Goal: Task Accomplishment & Management: Use online tool/utility

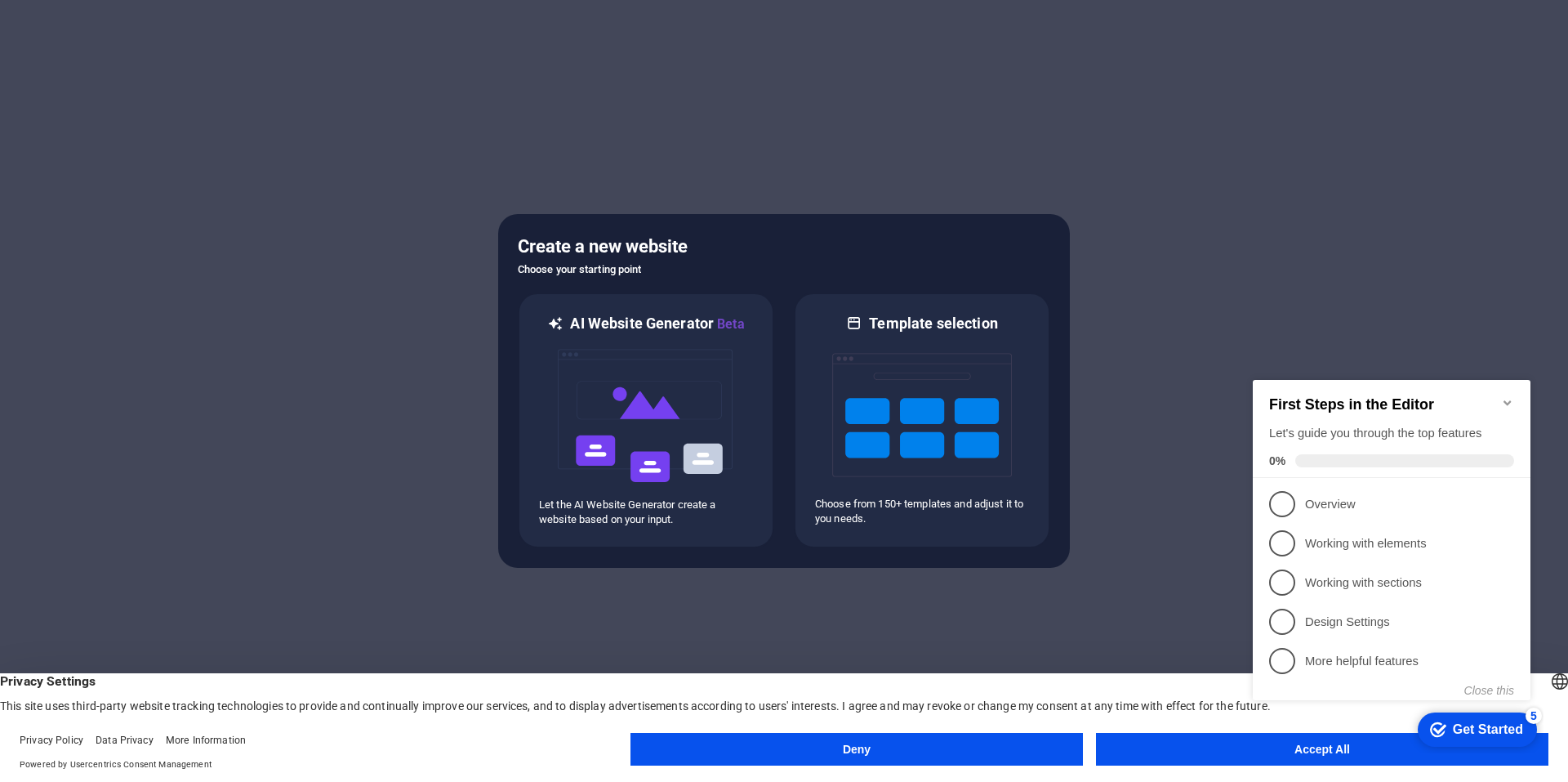
scroll to position [1, 0]
click div "checkmark Get Started 5 First Steps in the Editor Let's guide you through the t…"
click at [1322, 753] on appcues-checklist "Contextual help checklist present on screen" at bounding box center [1394, 556] width 297 height 401
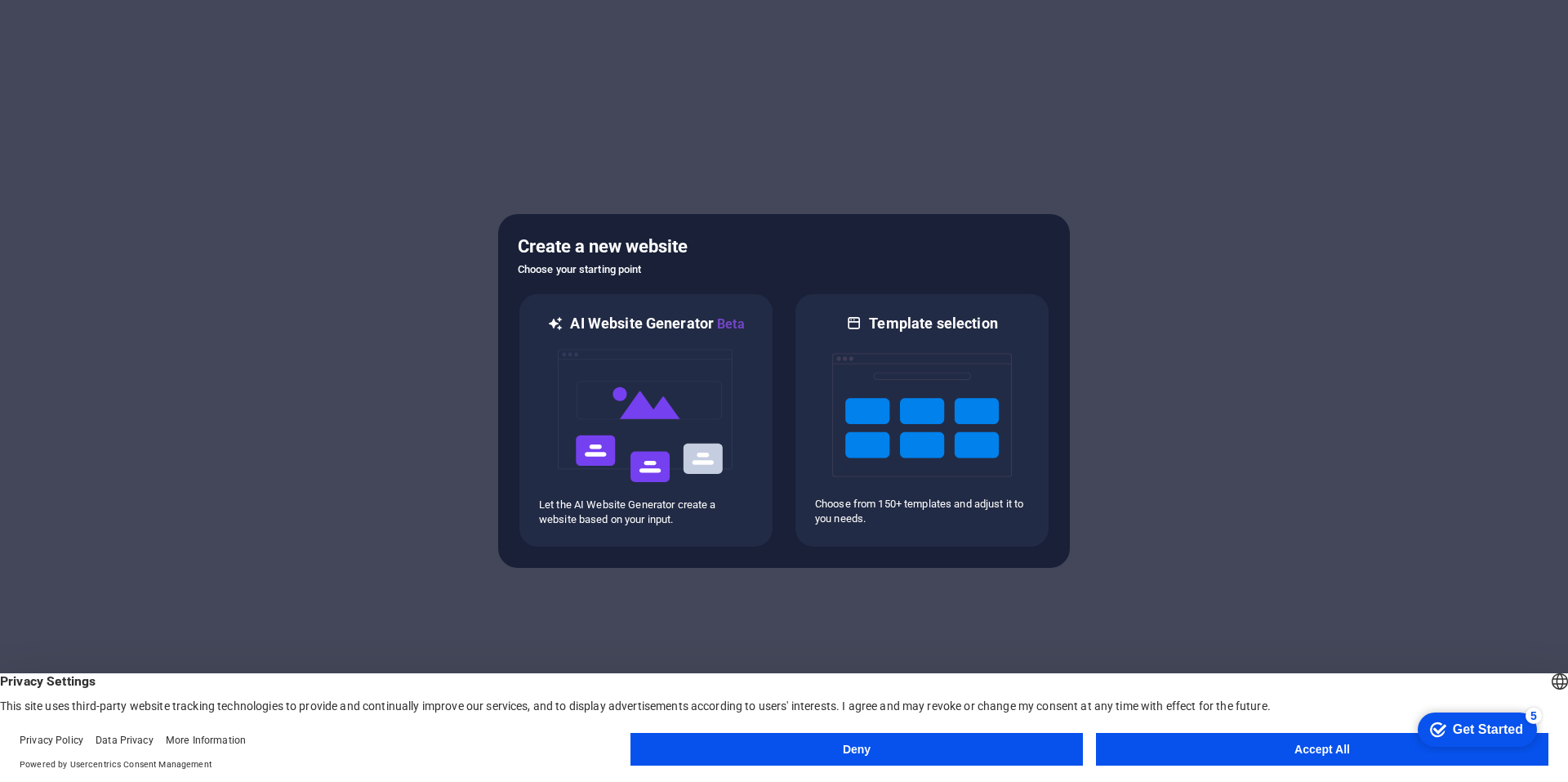
click at [1404, 753] on appcues-checklist "Contextual help checklist present on screen" at bounding box center [1473, 730] width 139 height 53
click at [1236, 752] on button "Accept All" at bounding box center [1321, 749] width 453 height 32
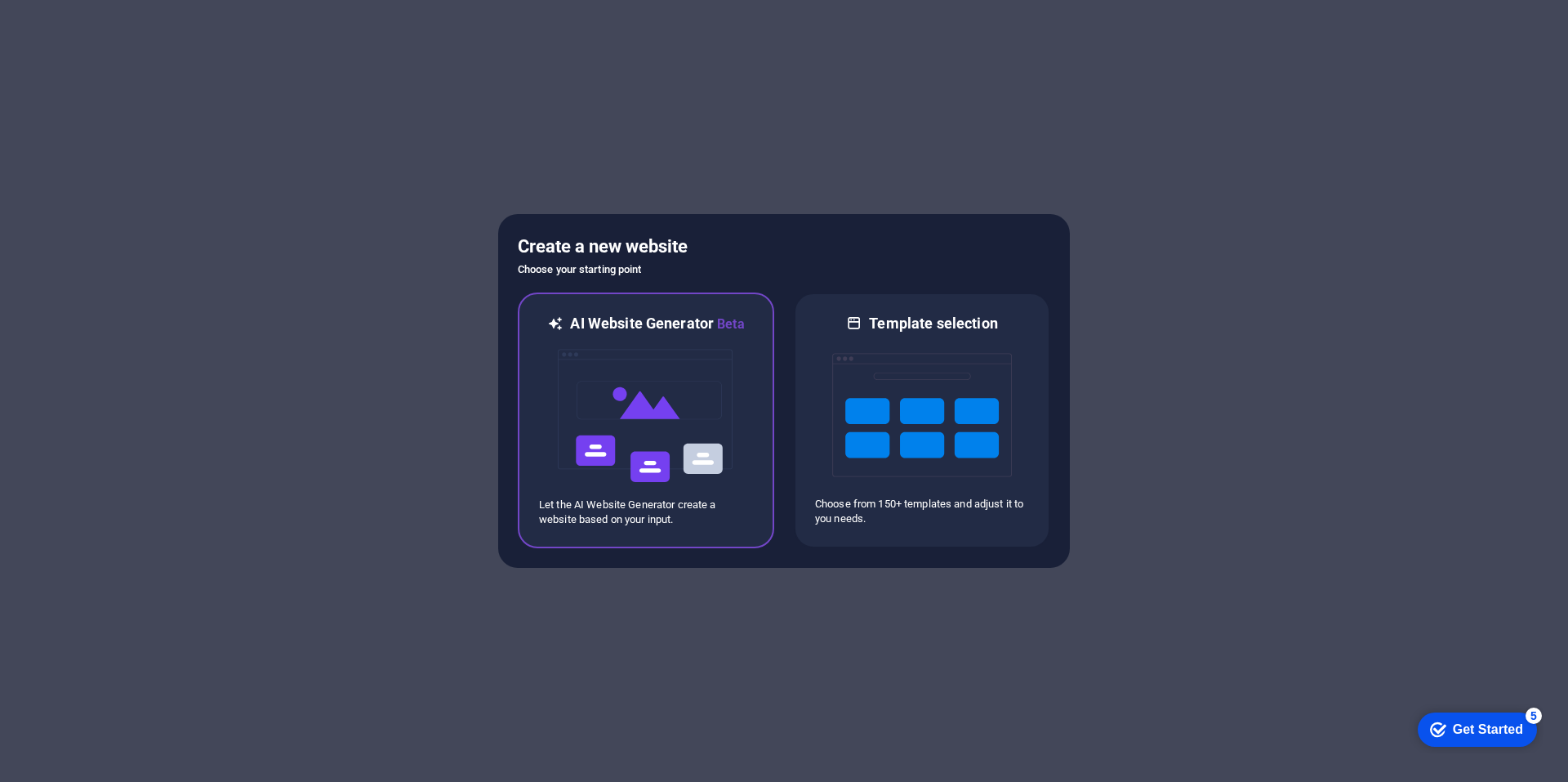
click at [617, 330] on h6 "AI Website Generator Beta" at bounding box center [657, 324] width 174 height 21
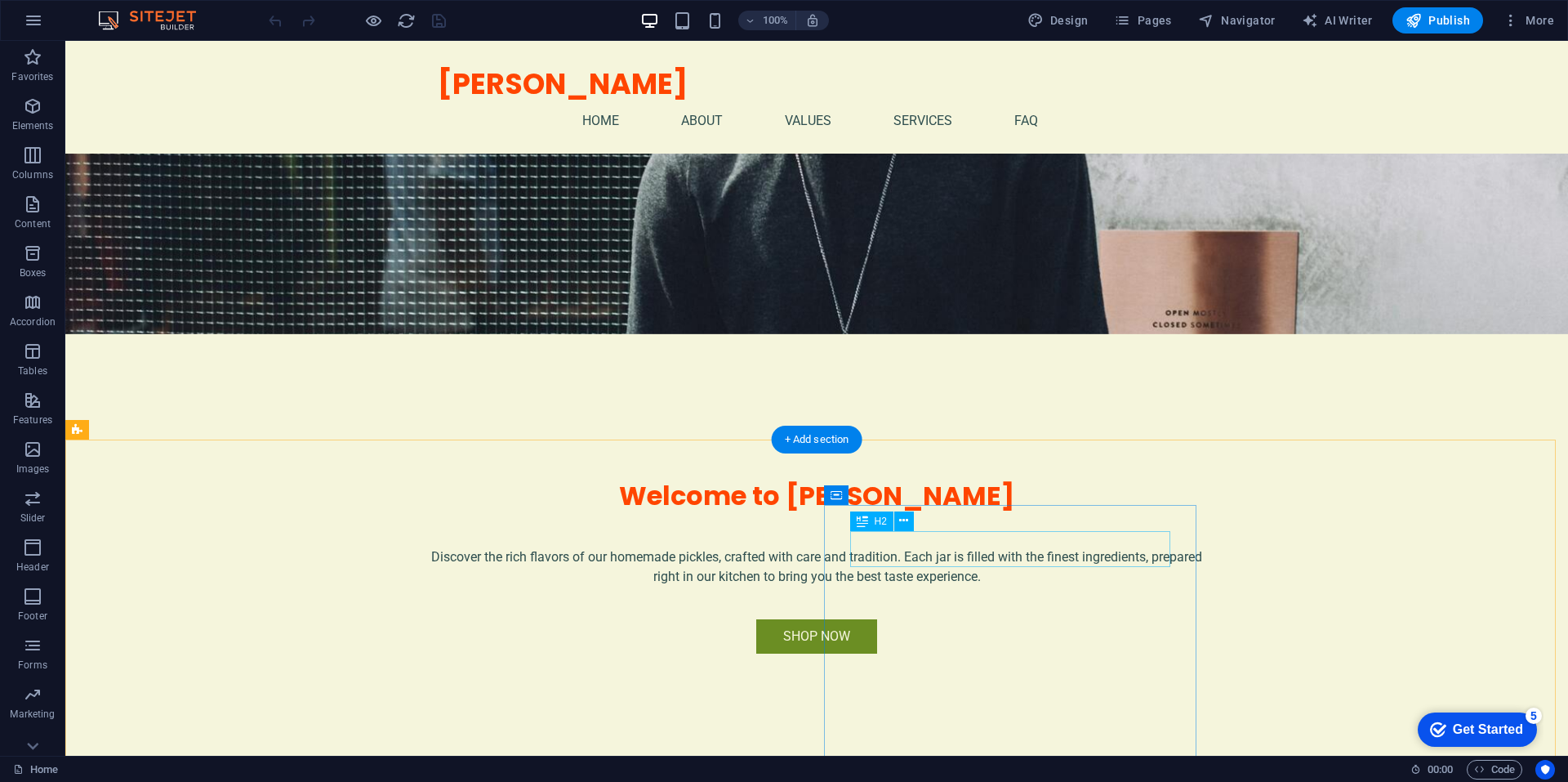
scroll to position [408, 0]
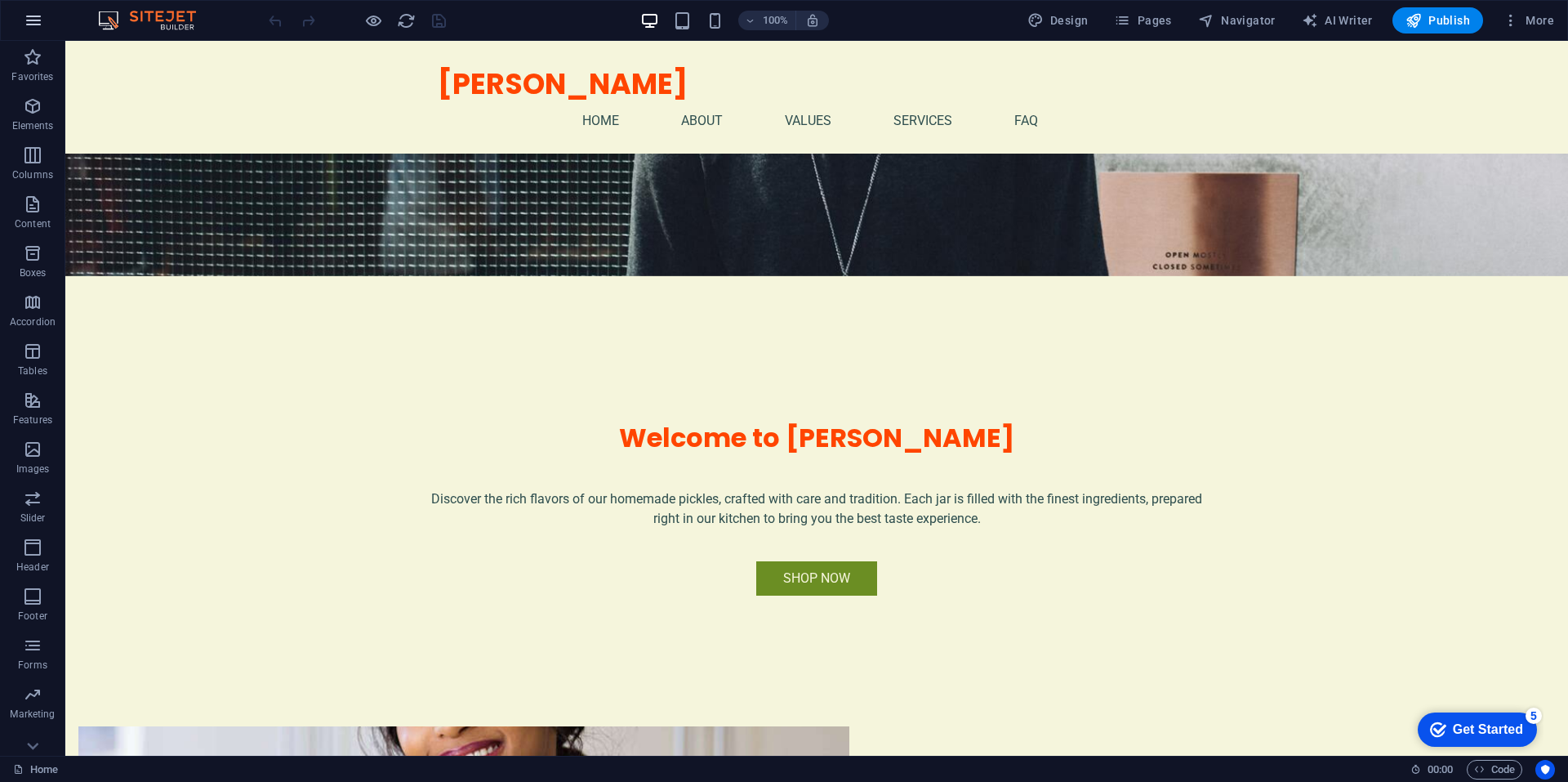
click at [36, 17] on icon "button" at bounding box center [33, 21] width 20 height 20
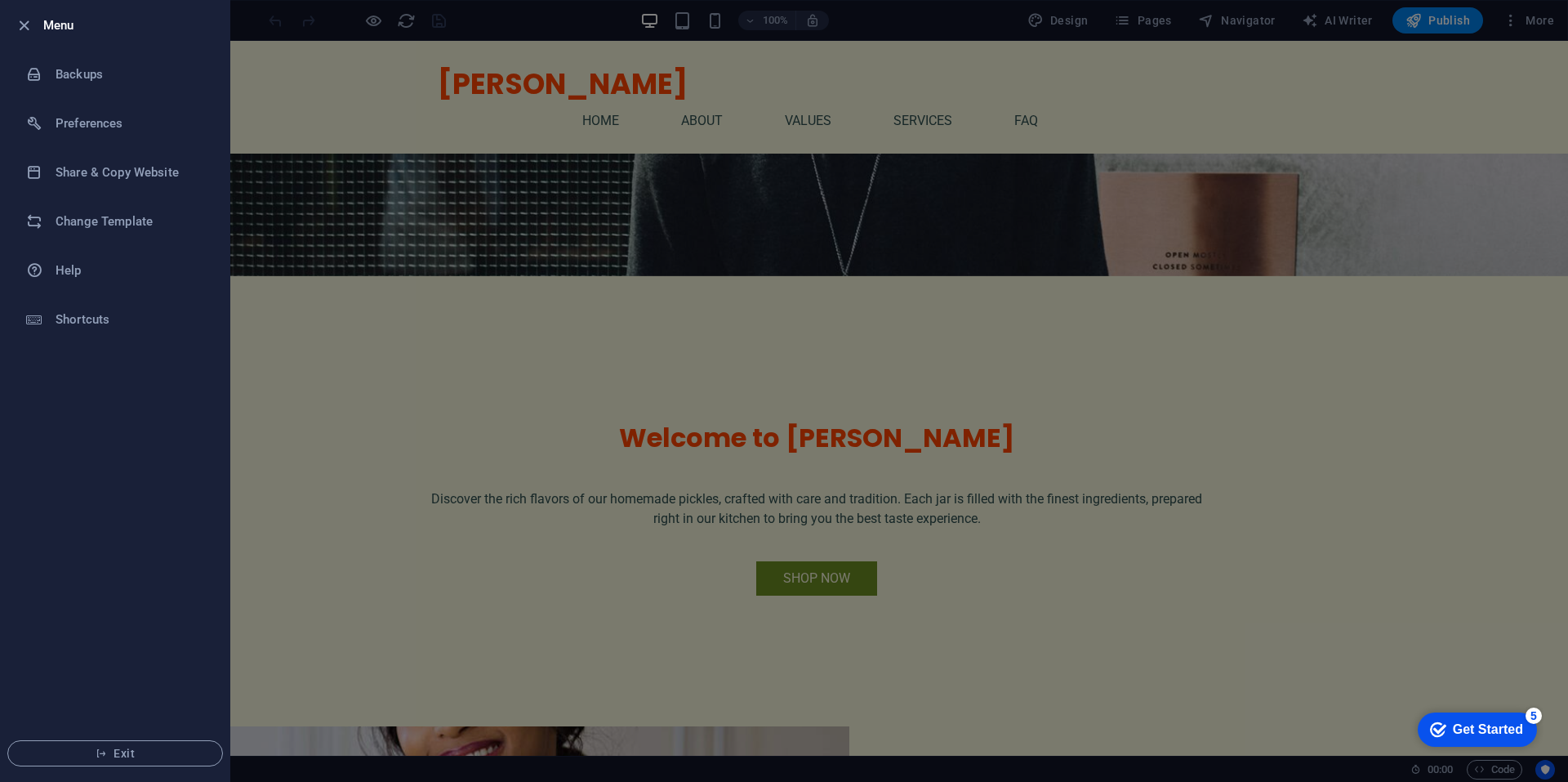
click at [37, 31] on div at bounding box center [28, 25] width 30 height 20
click at [13, 18] on li "Menu" at bounding box center [115, 25] width 229 height 49
click at [20, 21] on icon "button" at bounding box center [23, 25] width 19 height 19
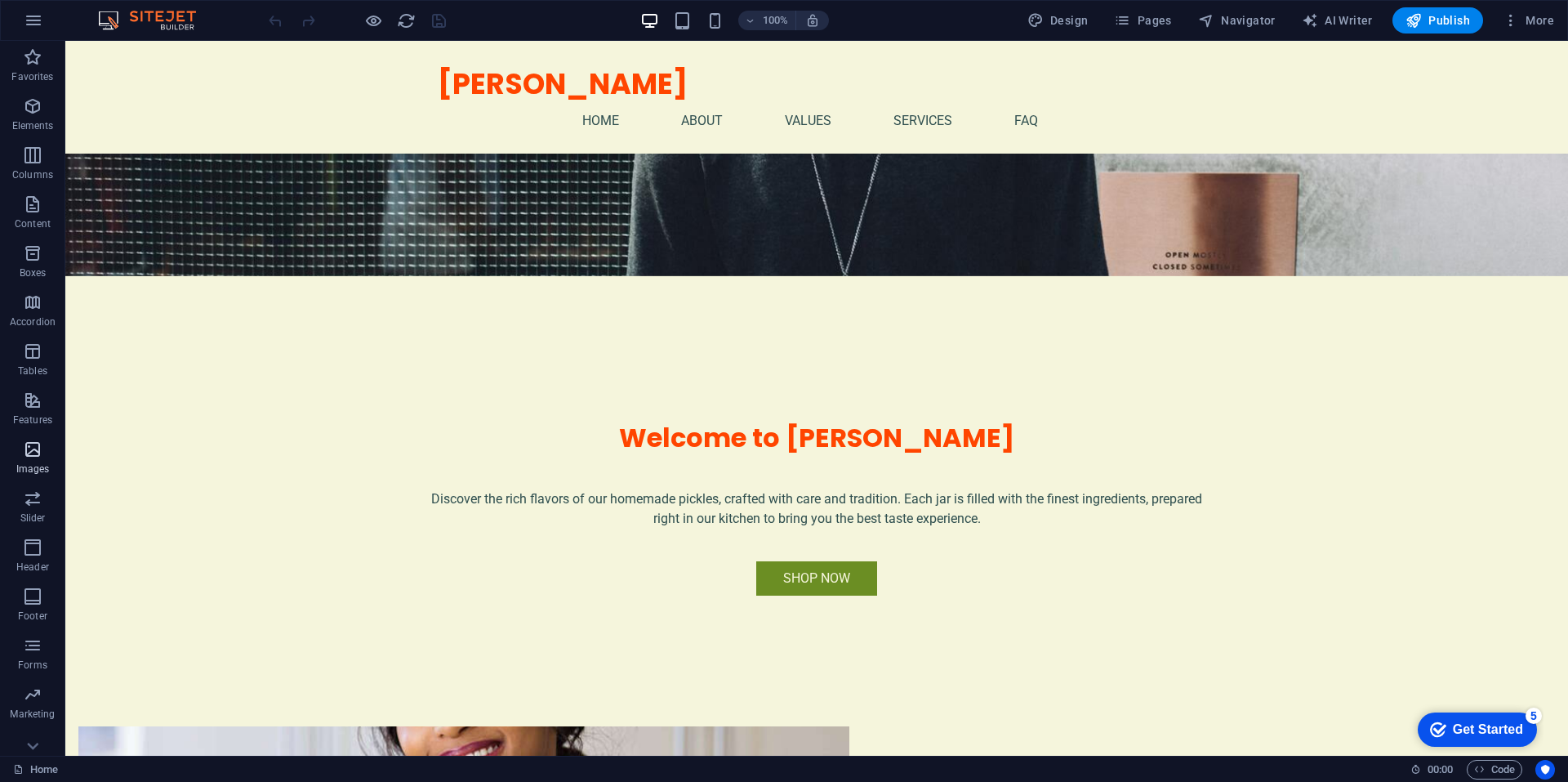
click at [39, 463] on p "Images" at bounding box center [32, 468] width 33 height 13
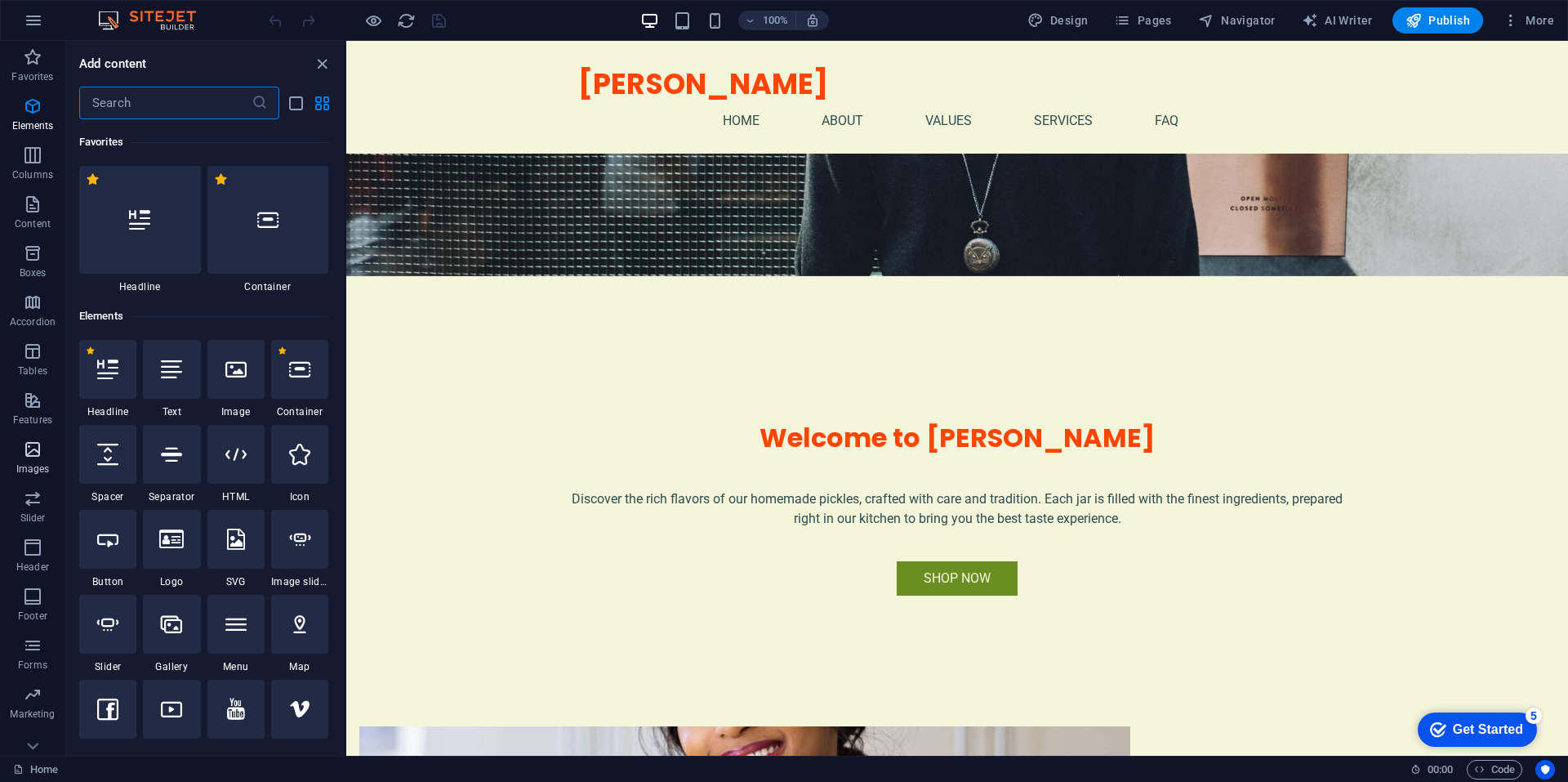
scroll to position [8281, 0]
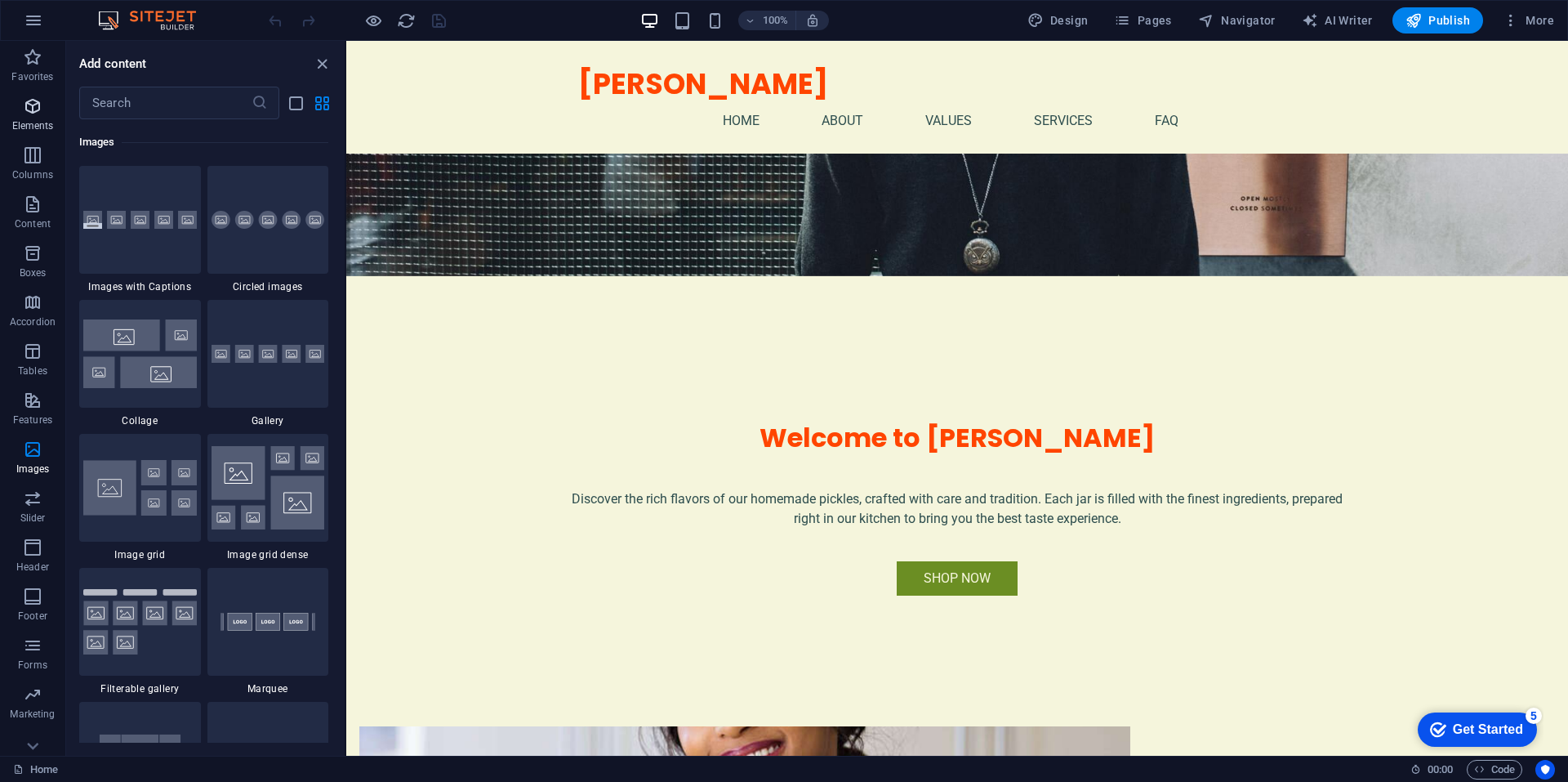
click at [29, 114] on icon "button" at bounding box center [32, 106] width 20 height 20
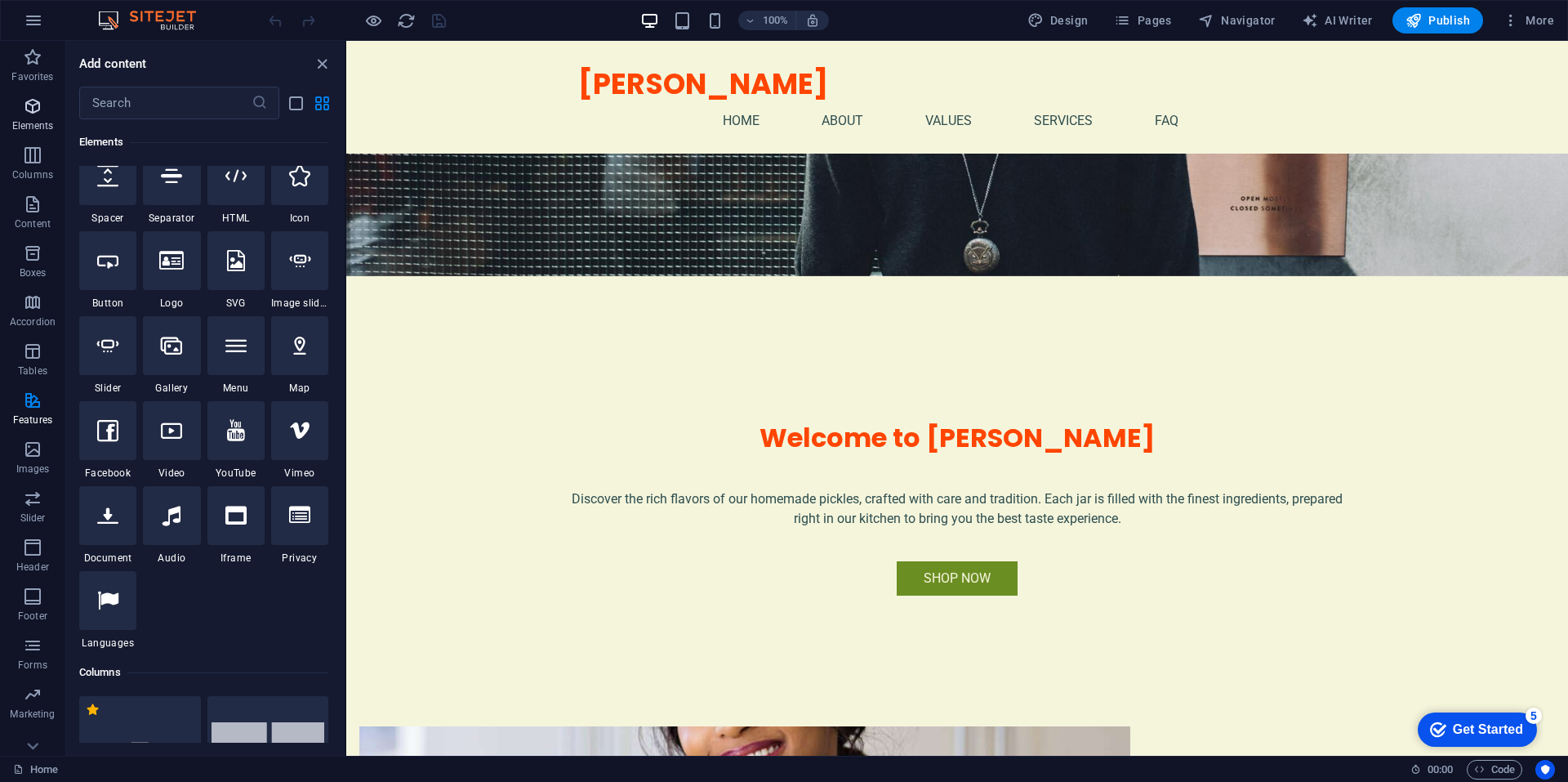
scroll to position [174, 0]
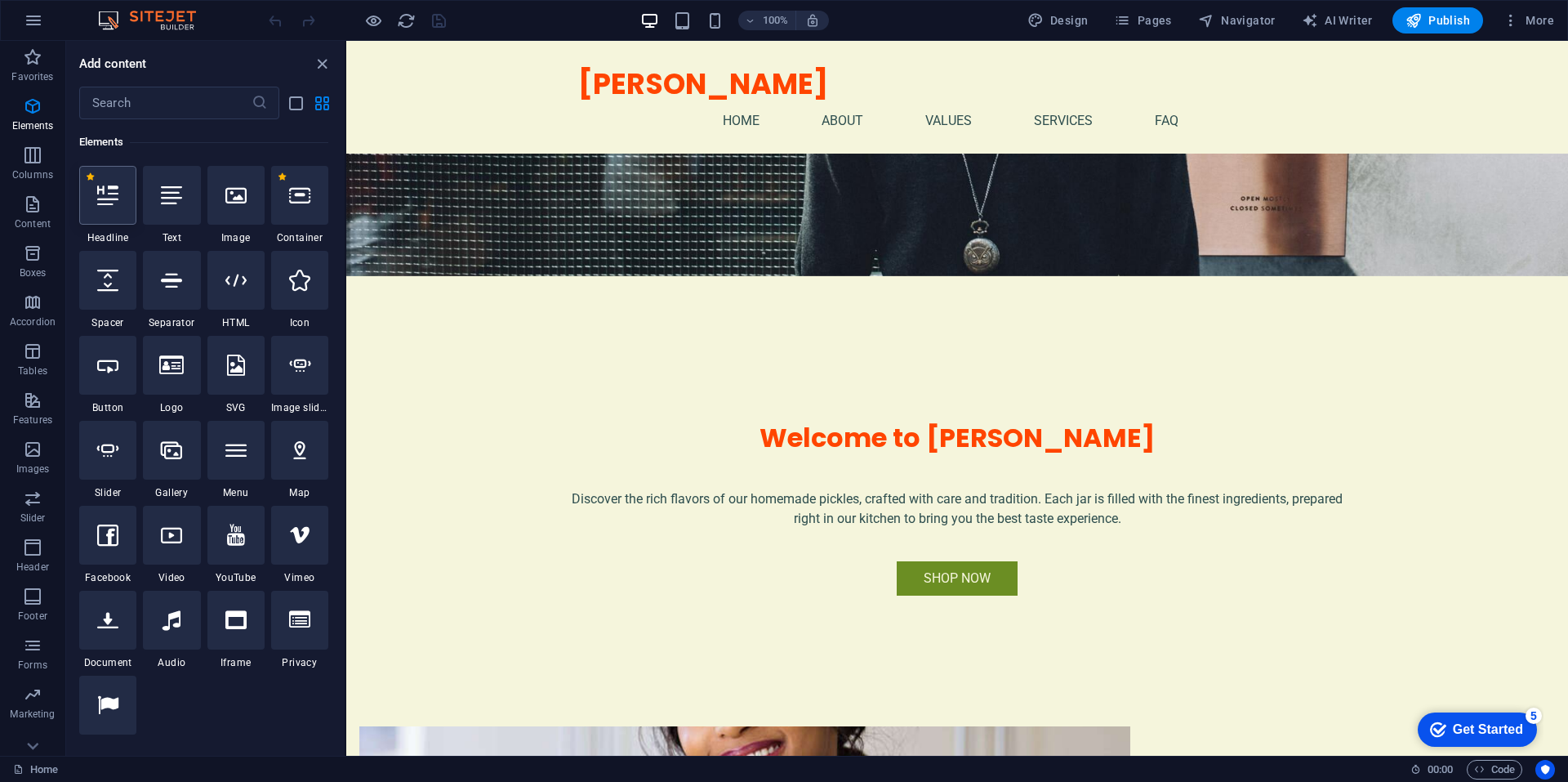
click at [107, 215] on div at bounding box center [108, 196] width 57 height 59
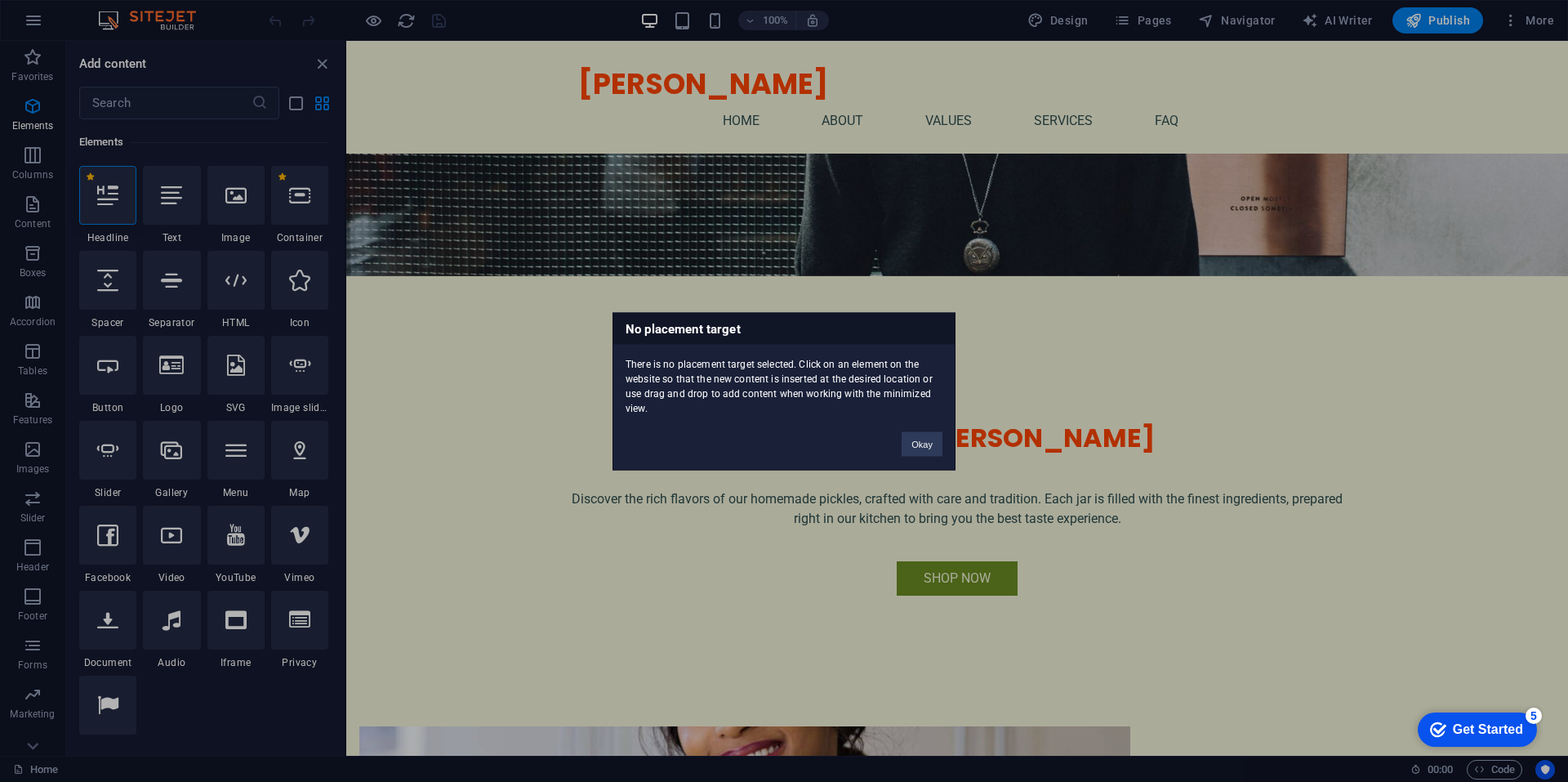
click at [149, 215] on div "No placement target There is no placement target selected. Click on an element …" at bounding box center [784, 391] width 1568 height 782
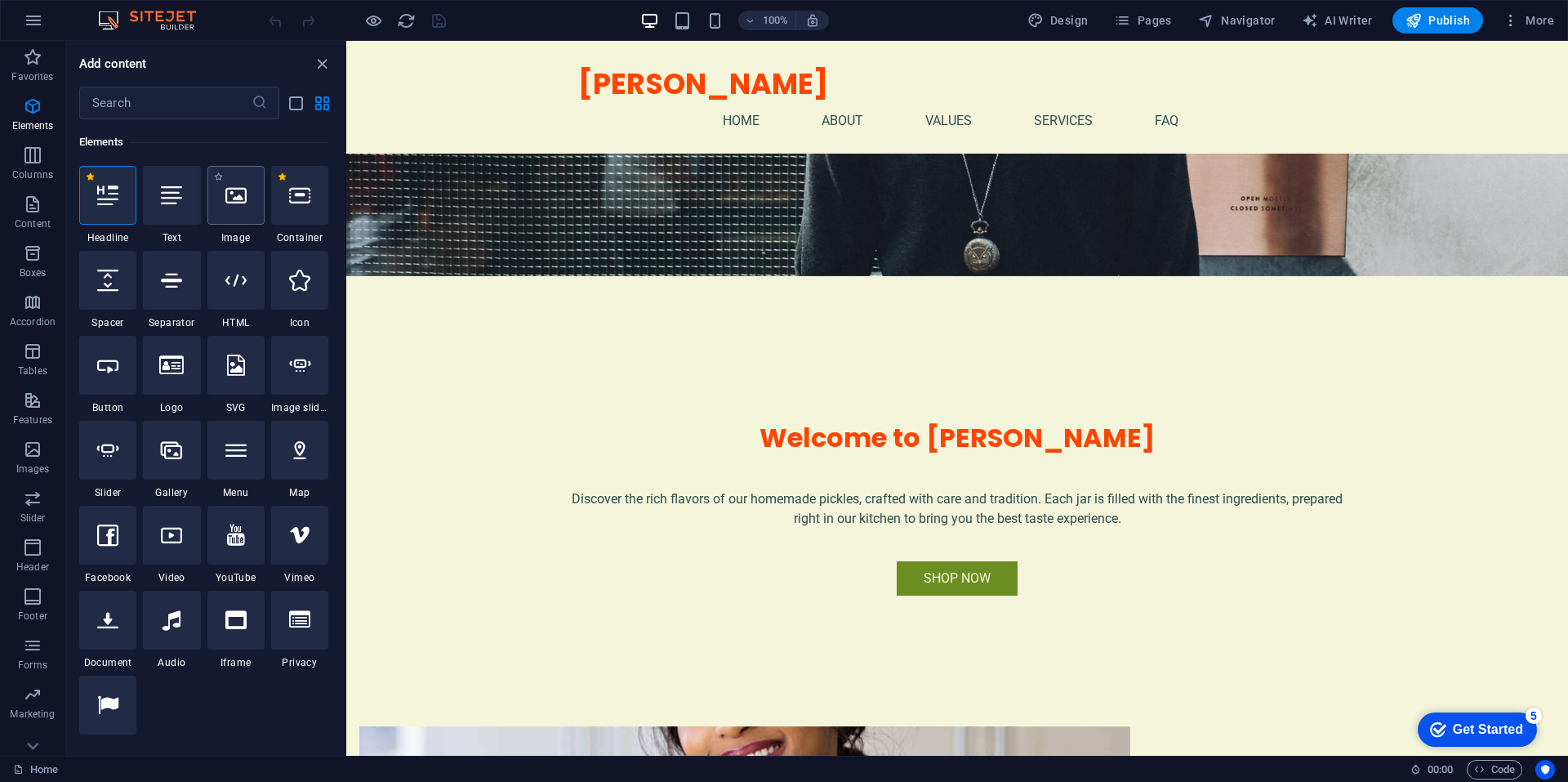
click at [238, 207] on div at bounding box center [236, 196] width 57 height 59
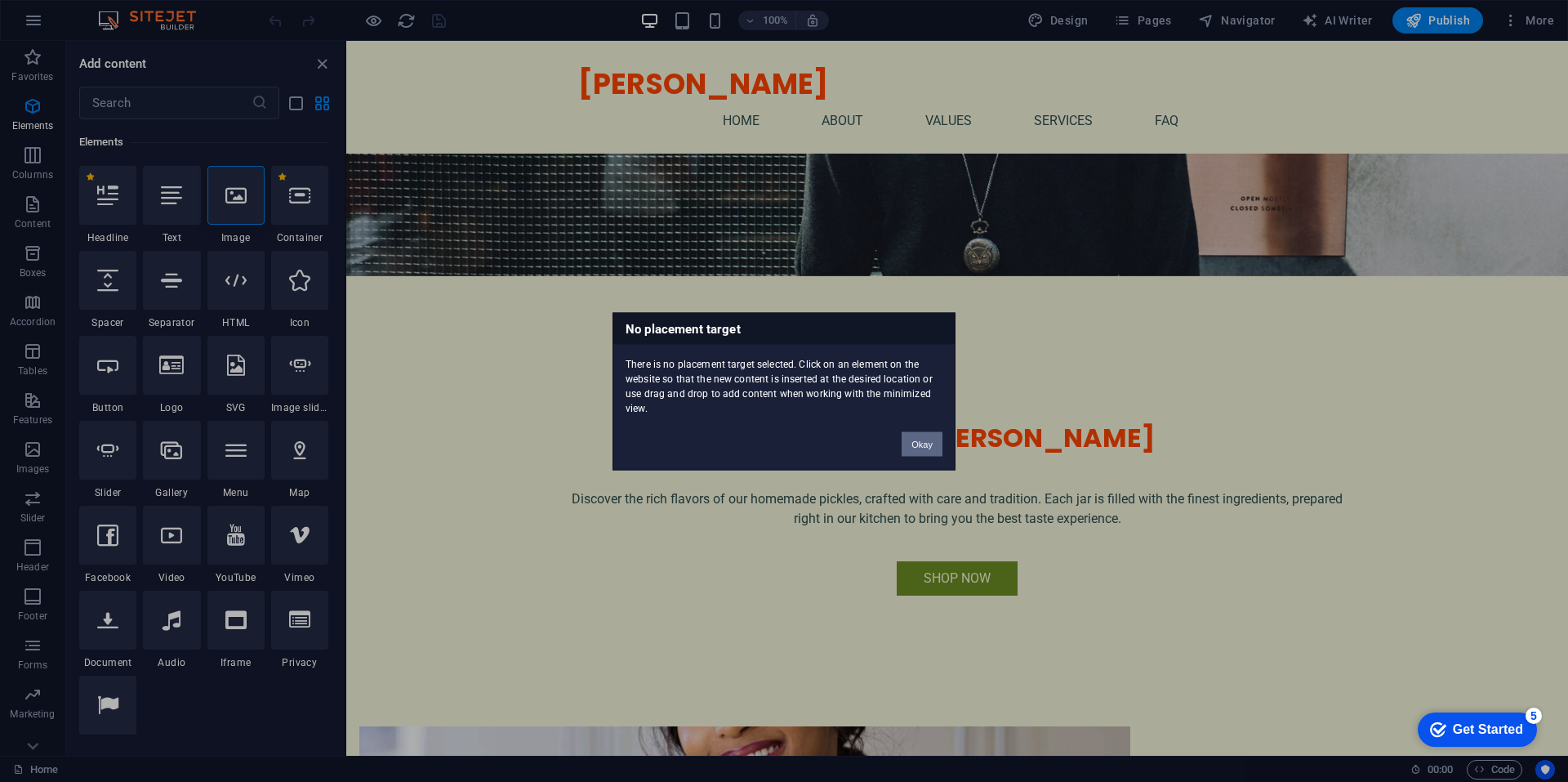
click at [923, 442] on button "Okay" at bounding box center [922, 443] width 41 height 24
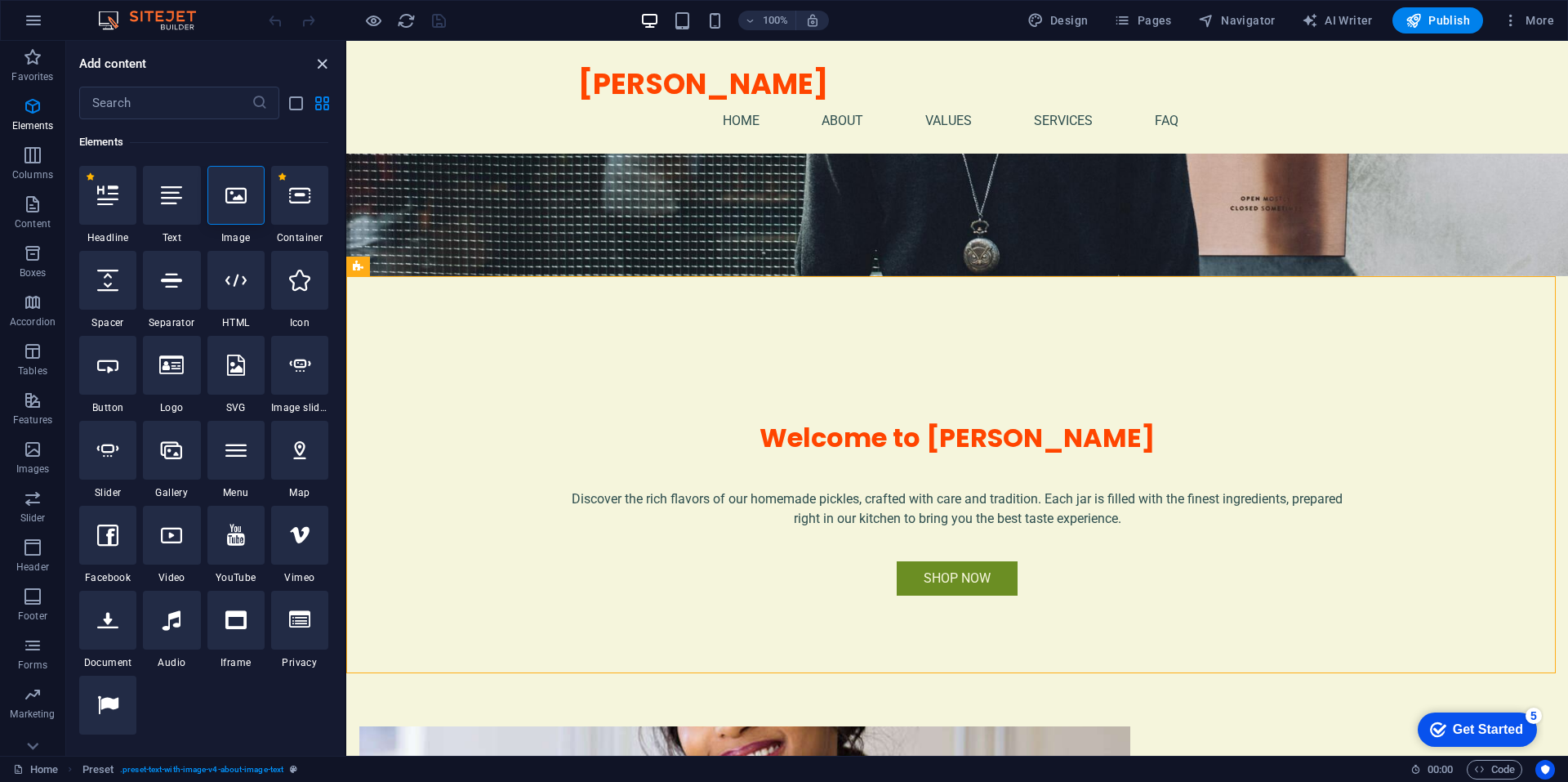
click at [324, 61] on icon "close panel" at bounding box center [322, 64] width 19 height 19
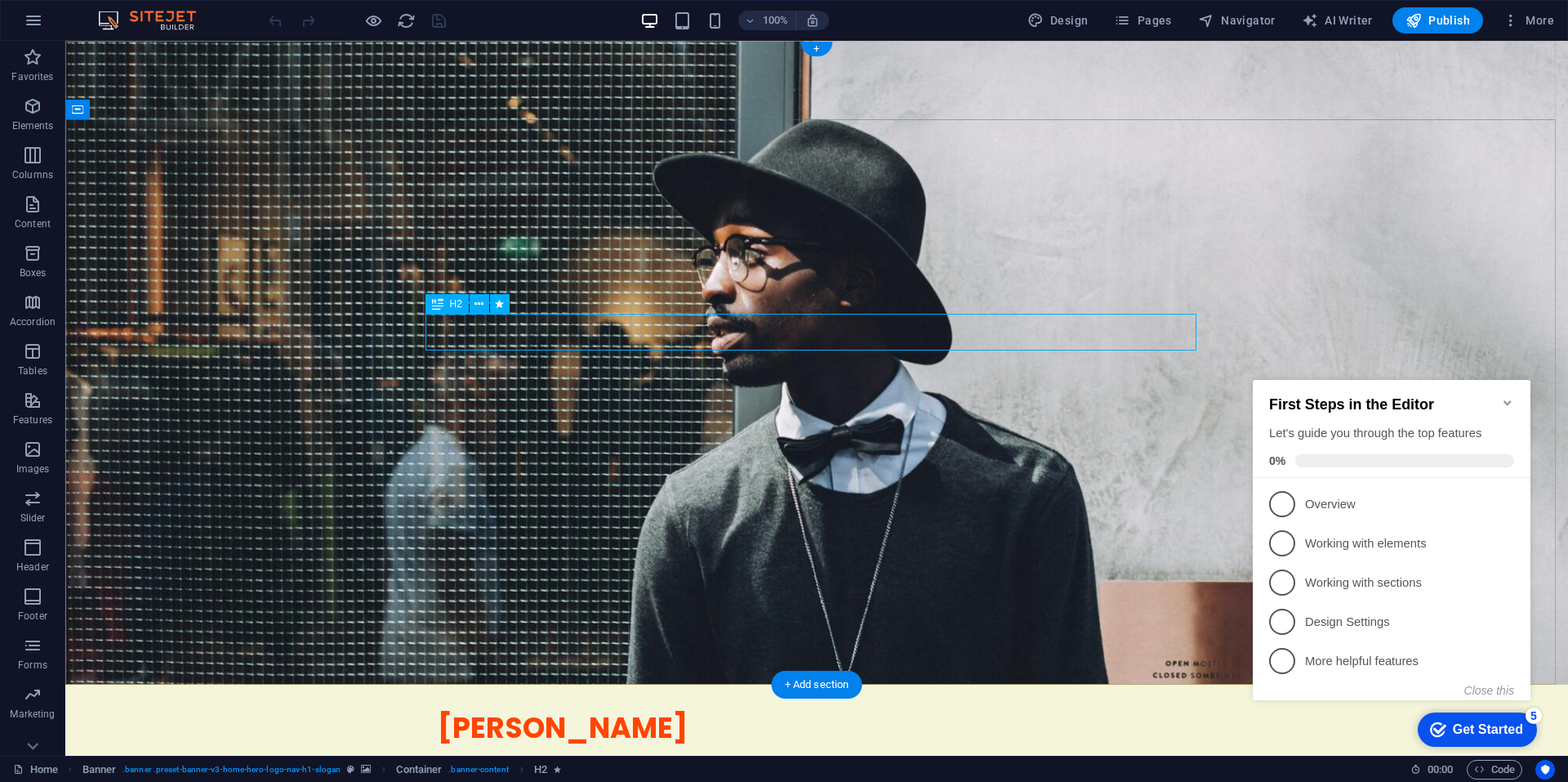
click at [31, 118] on span "Elements" at bounding box center [32, 116] width 65 height 39
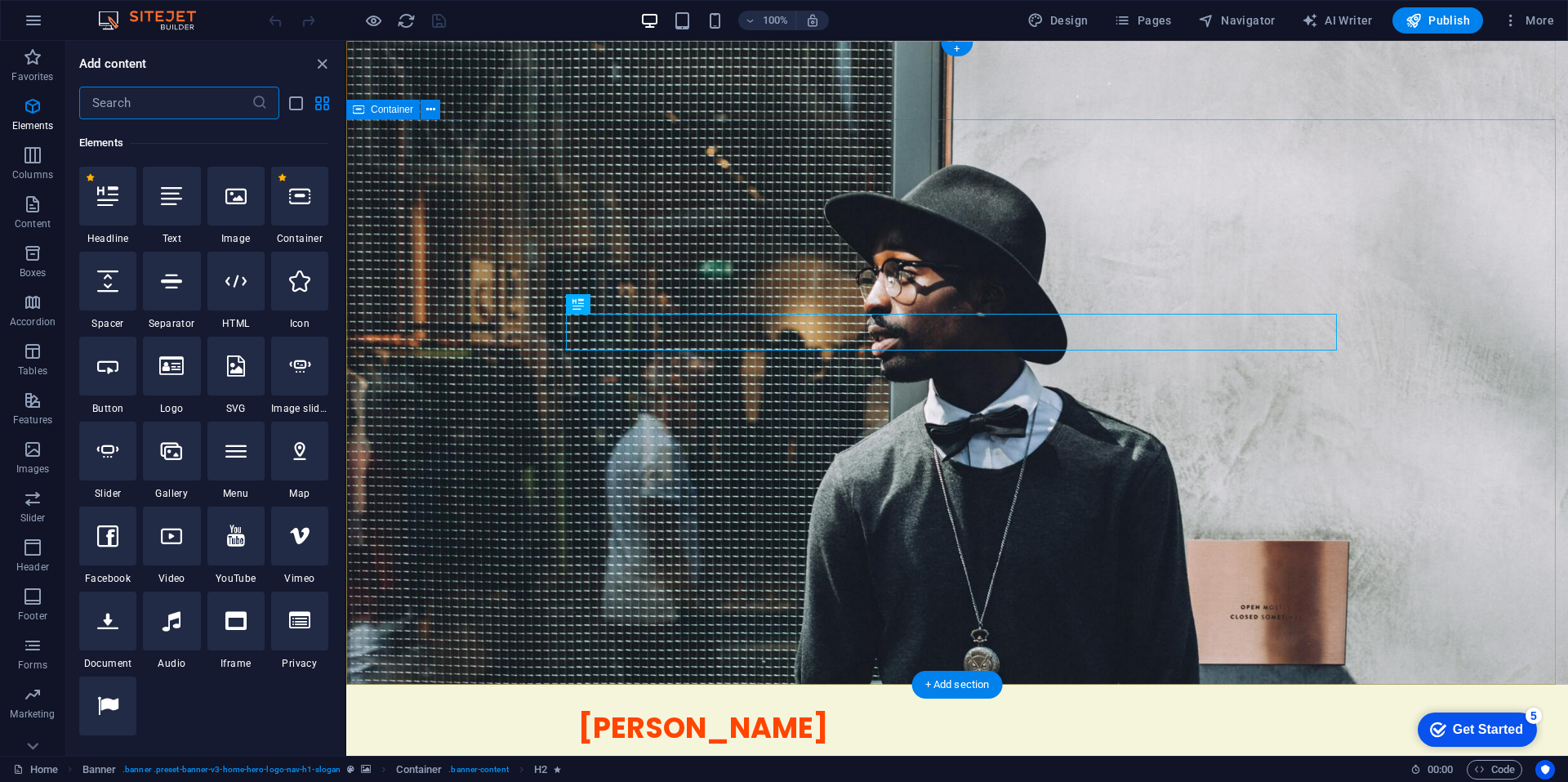
scroll to position [174, 0]
click at [121, 197] on div at bounding box center [108, 196] width 57 height 59
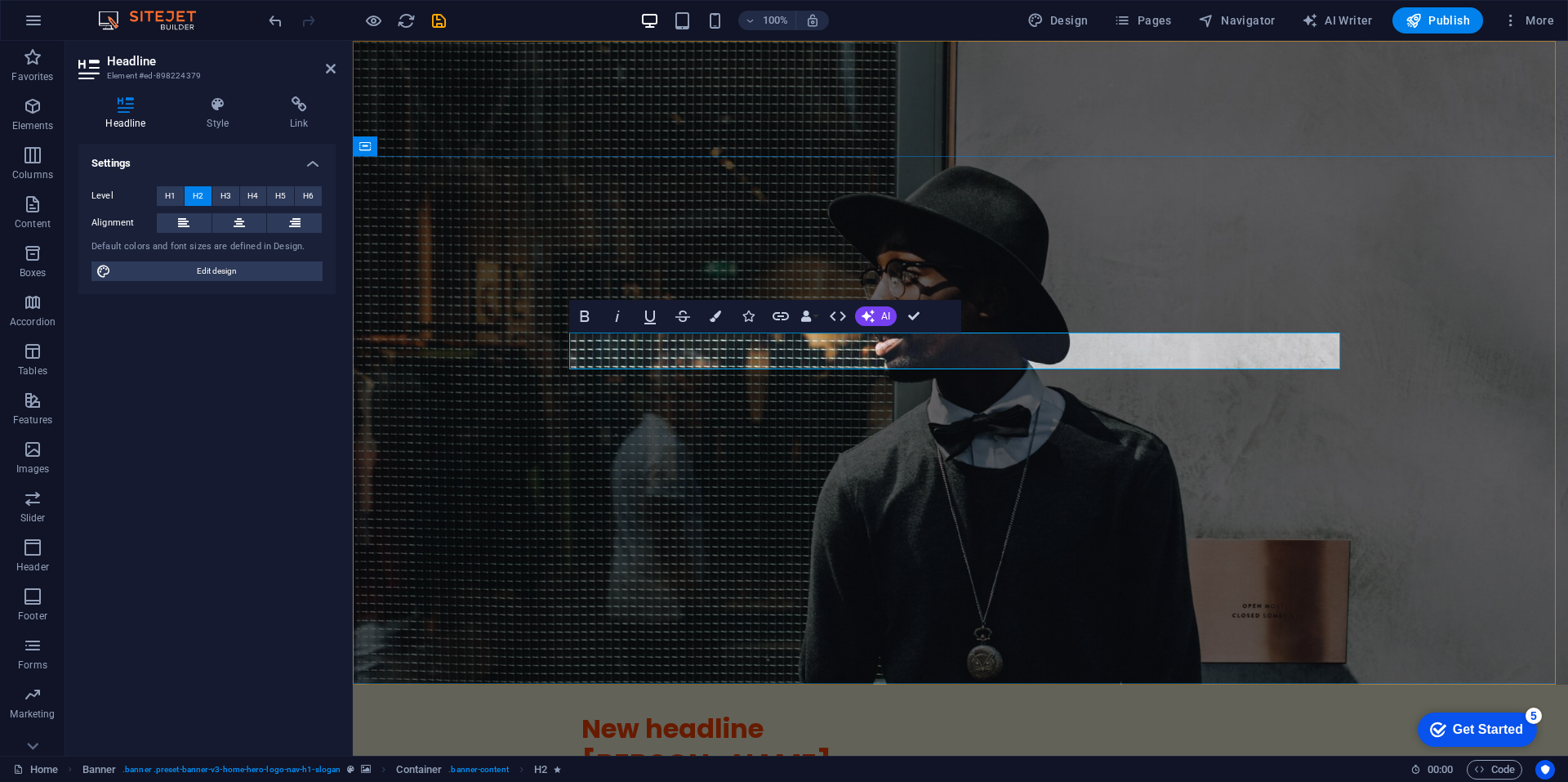
drag, startPoint x: 939, startPoint y: 344, endPoint x: 909, endPoint y: 335, distance: 31.3
click at [872, 319] on icon "button" at bounding box center [868, 316] width 13 height 13
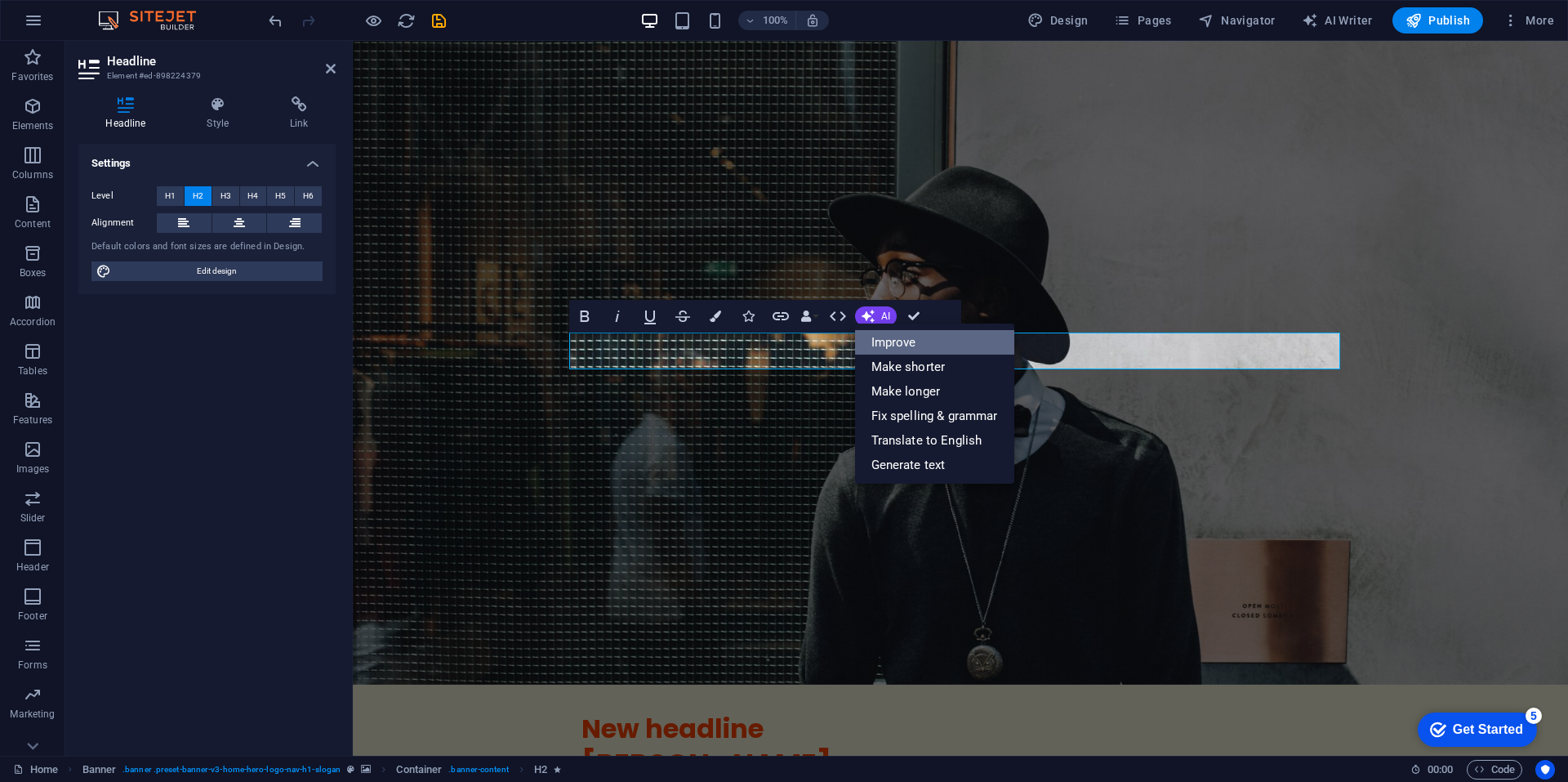
click at [903, 341] on link "Improve" at bounding box center [934, 342] width 160 height 24
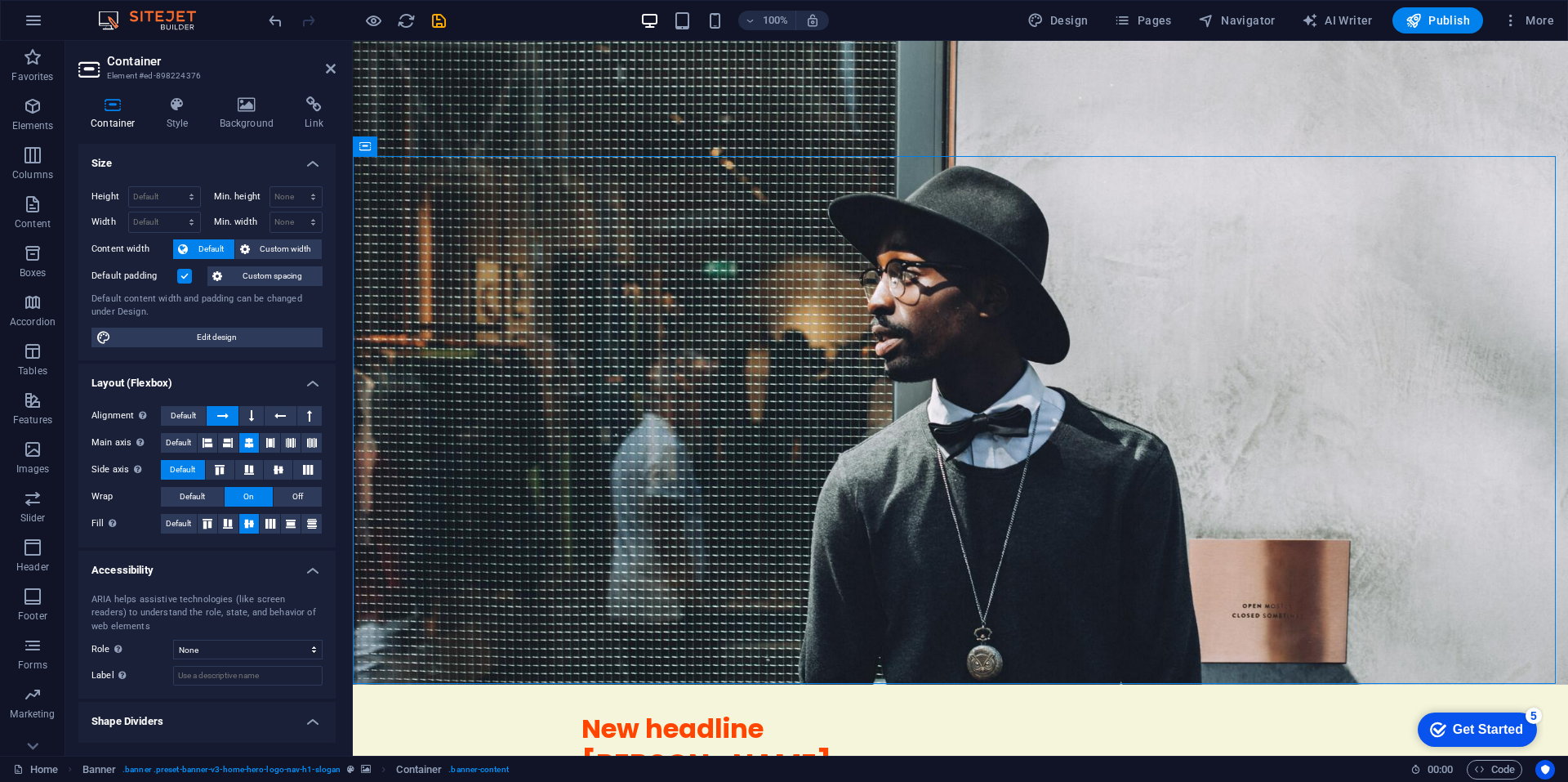
drag, startPoint x: 727, startPoint y: 190, endPoint x: 412, endPoint y: 171, distance: 315.6
click at [1514, 724] on div "Get Started" at bounding box center [1487, 729] width 70 height 14
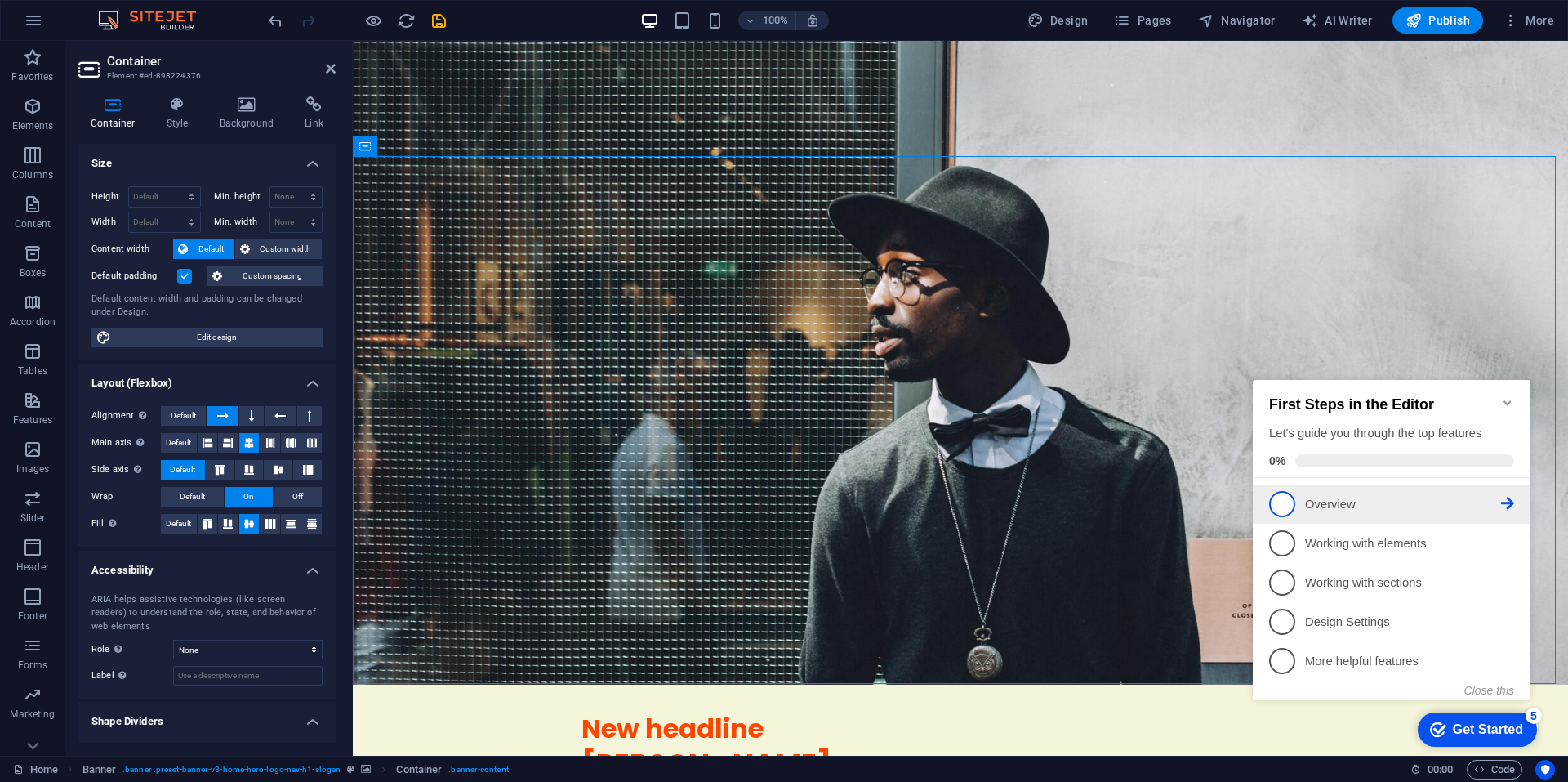
click at [1284, 508] on span "1" at bounding box center [1281, 503] width 26 height 26
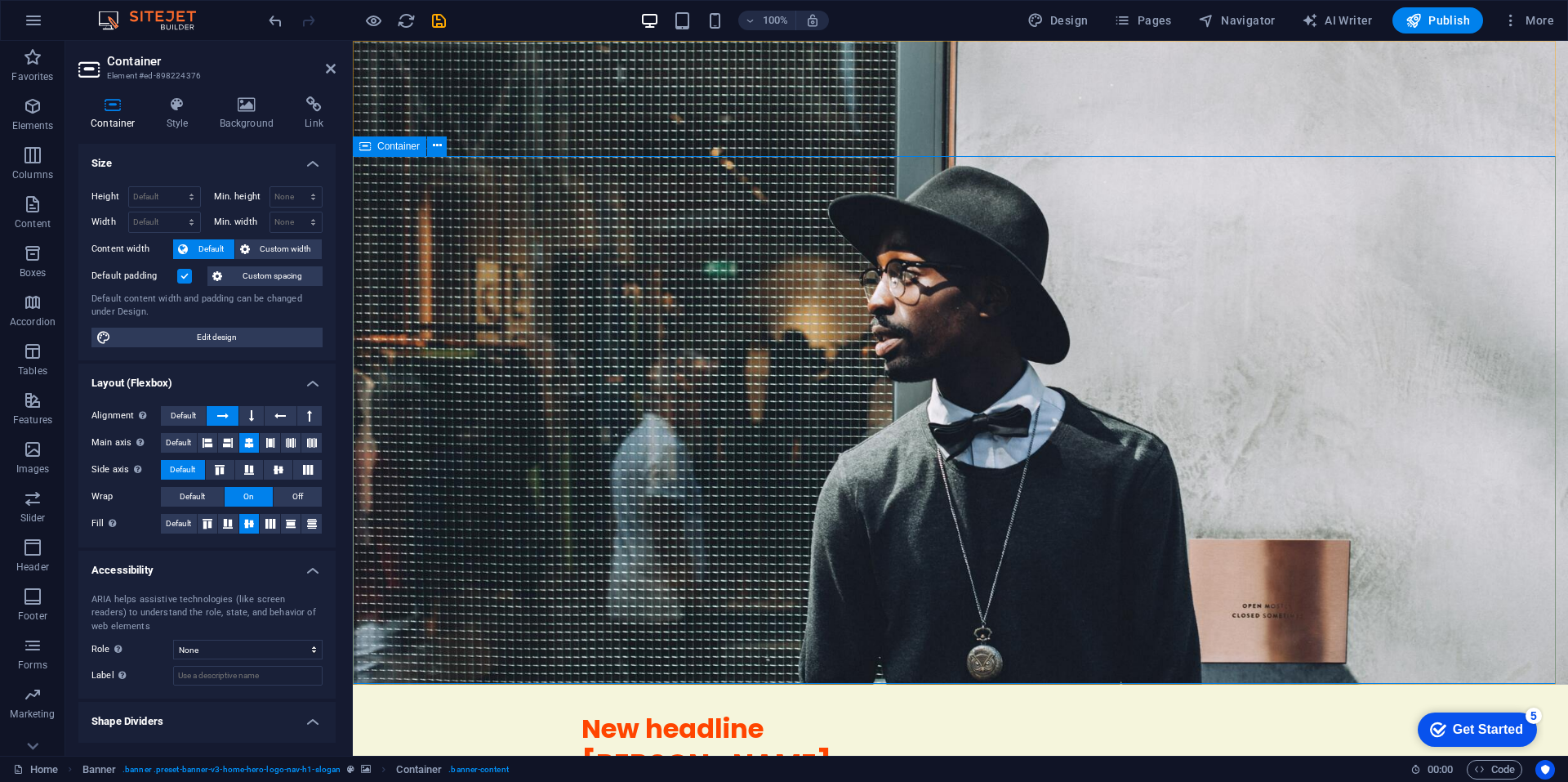
scroll to position [0, 0]
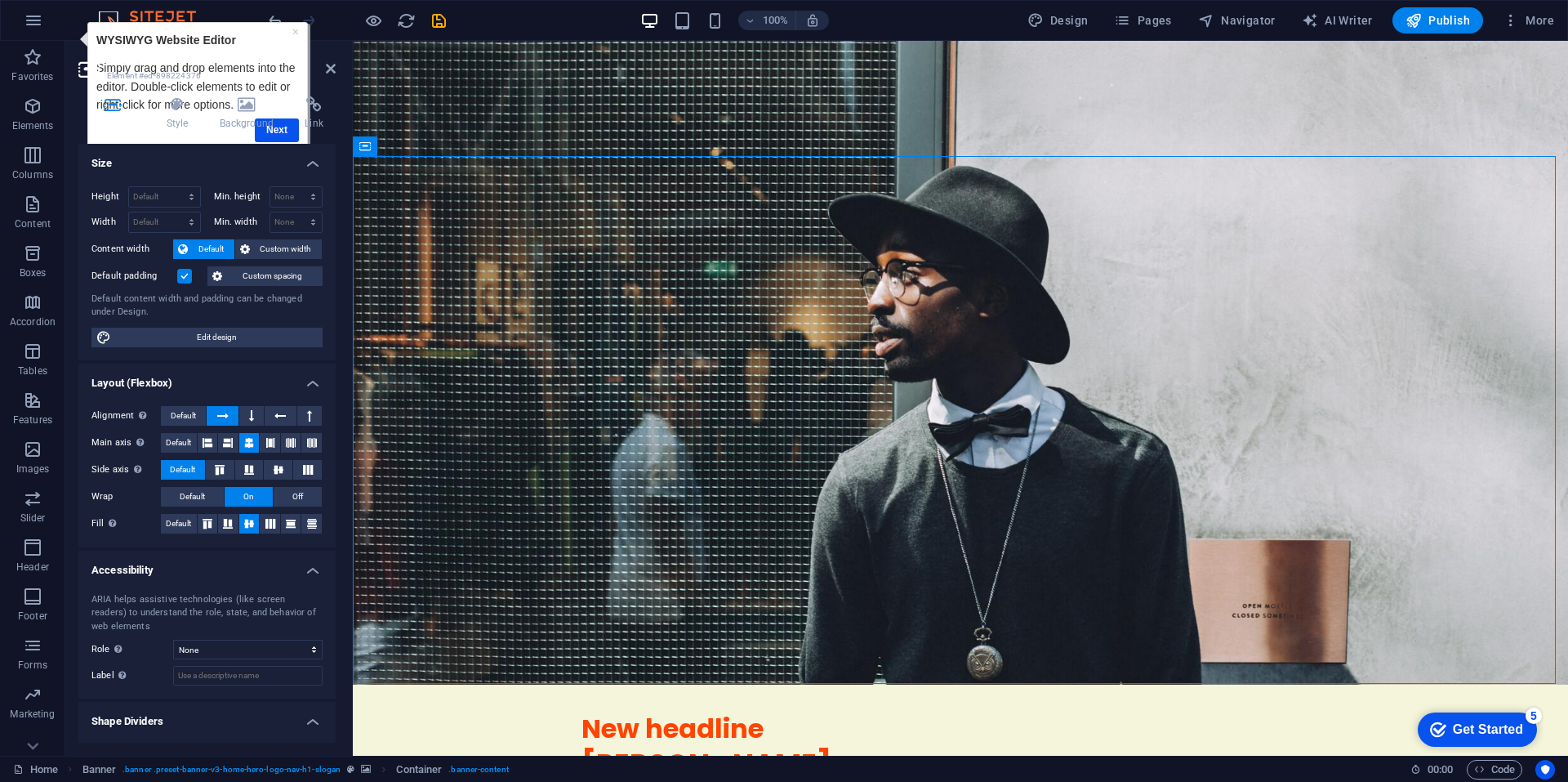
click at [286, 135] on div "Container Style Background Link Size Height Default px rem % vh vw Min. height …" at bounding box center [206, 419] width 257 height 646
click at [276, 126] on h4 "Background" at bounding box center [250, 113] width 86 height 34
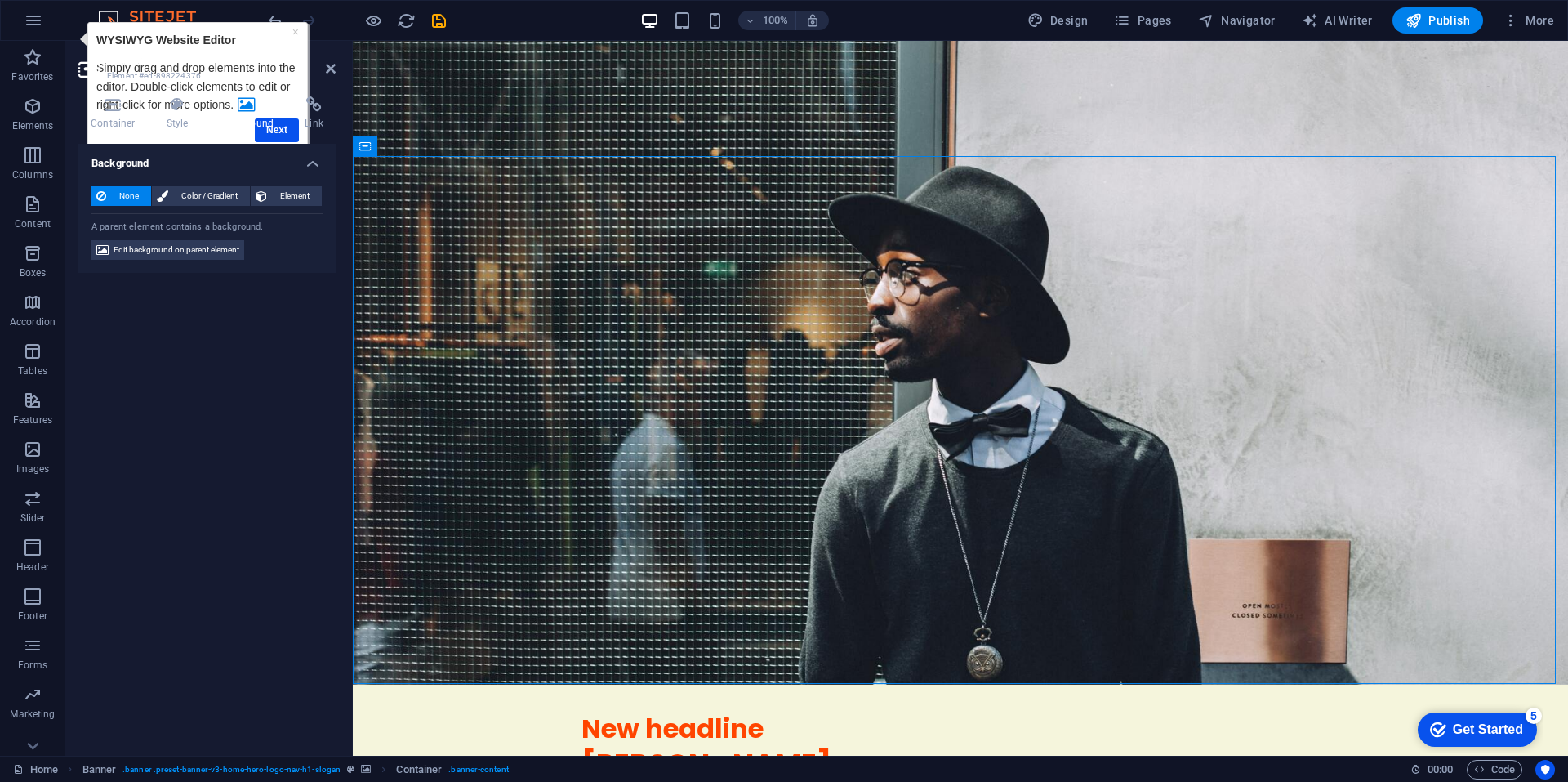
click at [279, 135] on div "Container Style Background Link Size Height Default px rem % vh vw Min. height …" at bounding box center [206, 419] width 257 height 646
click at [295, 33] on link "×" at bounding box center [295, 31] width 6 height 13
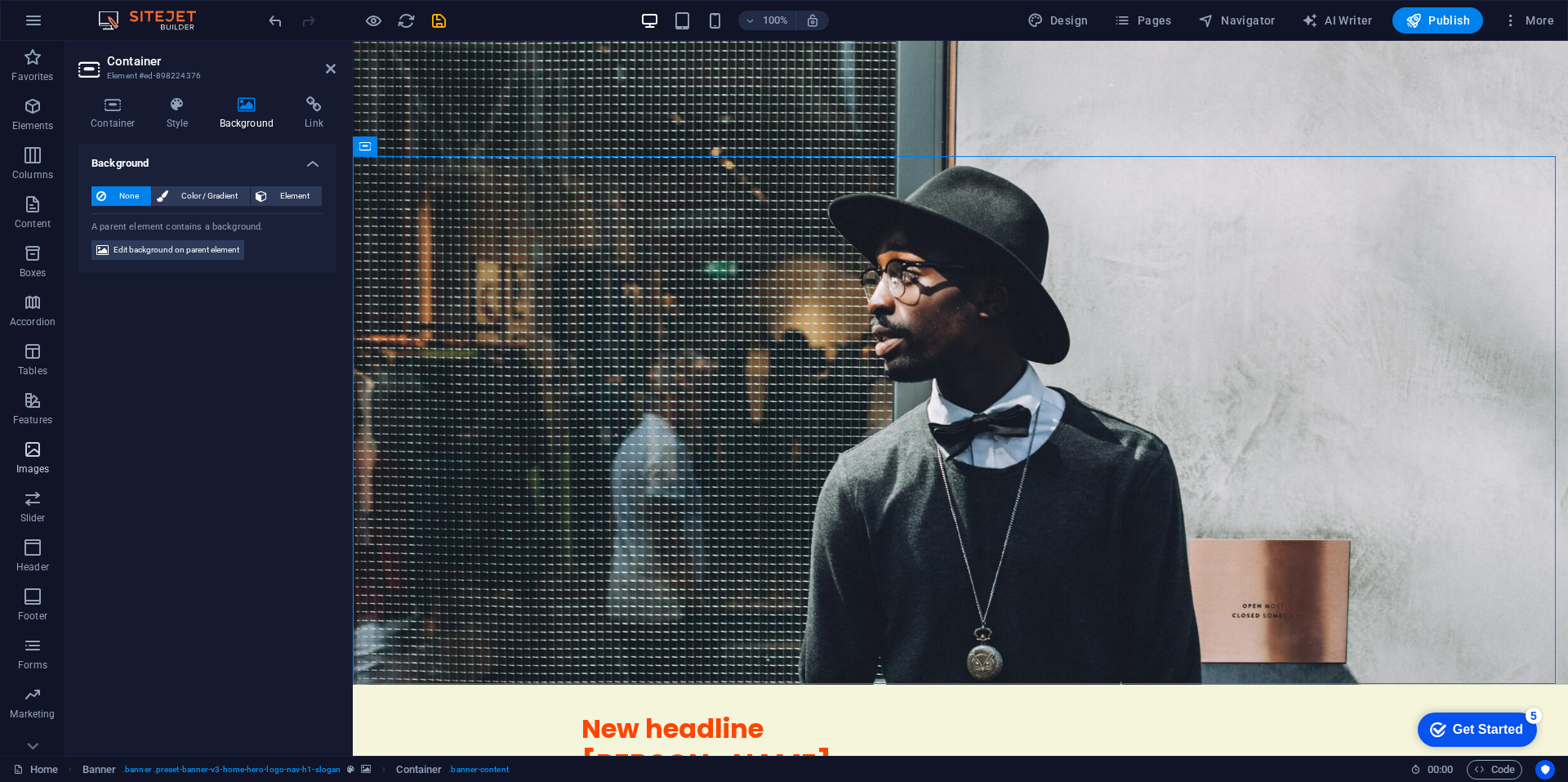
click at [31, 464] on p "Images" at bounding box center [32, 468] width 33 height 13
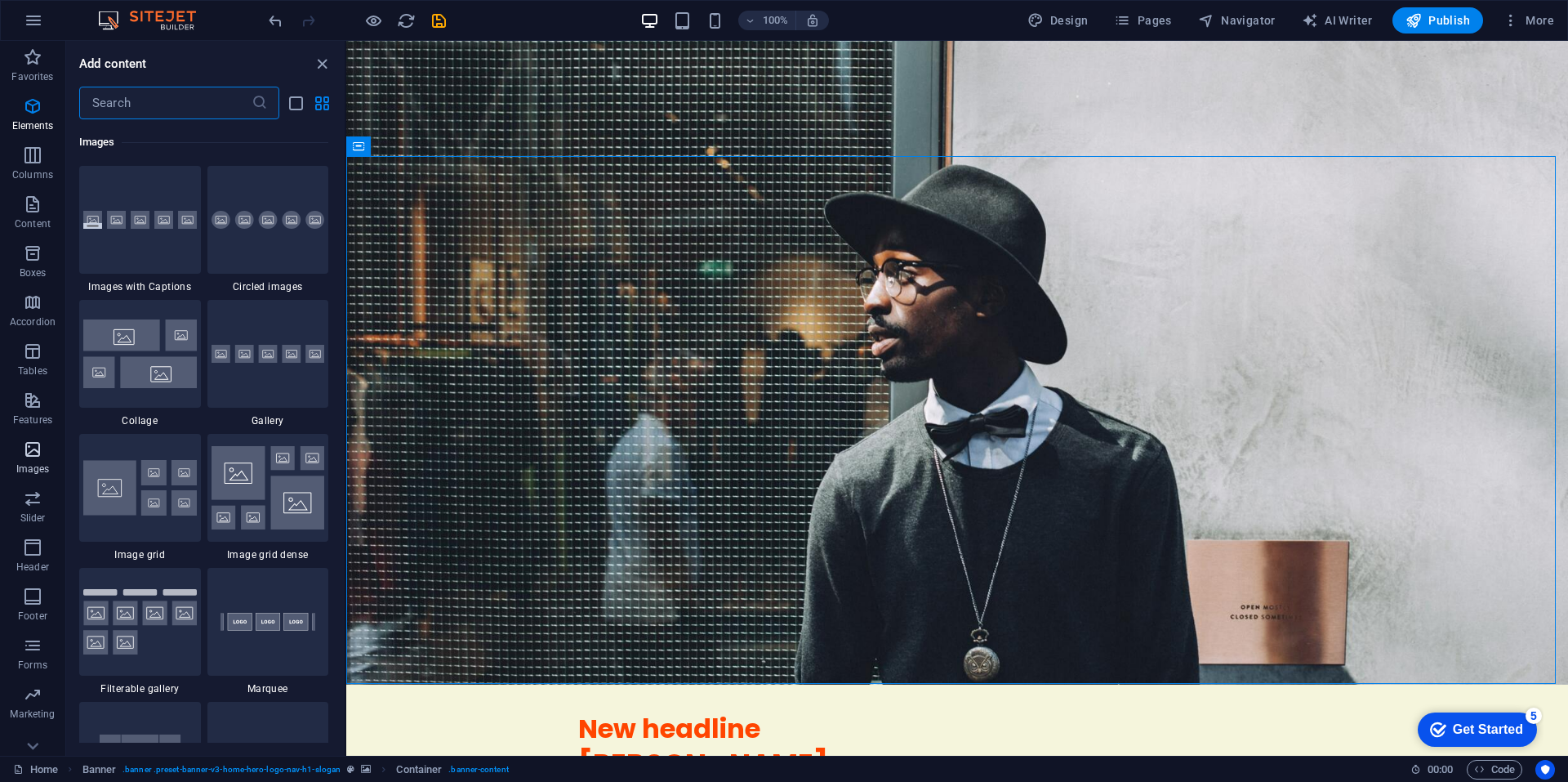
scroll to position [8281, 0]
click at [133, 242] on div at bounding box center [140, 220] width 122 height 108
click at [346, 222] on div "Drag here to replace the existing content. Press “Ctrl” if you want to create a…" at bounding box center [957, 398] width 1221 height 715
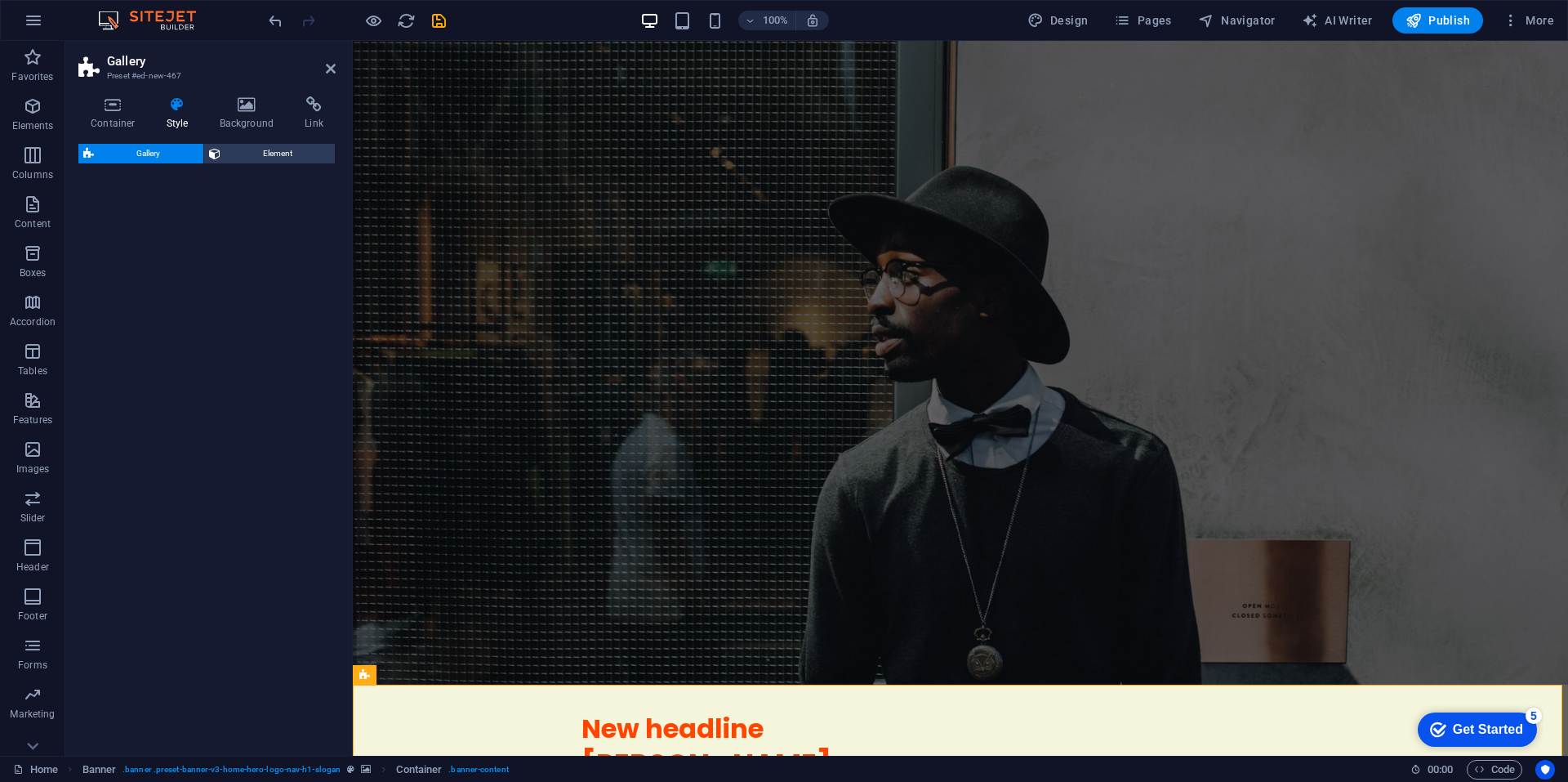
select select "rem"
select select "preset-gallery-v3-captions"
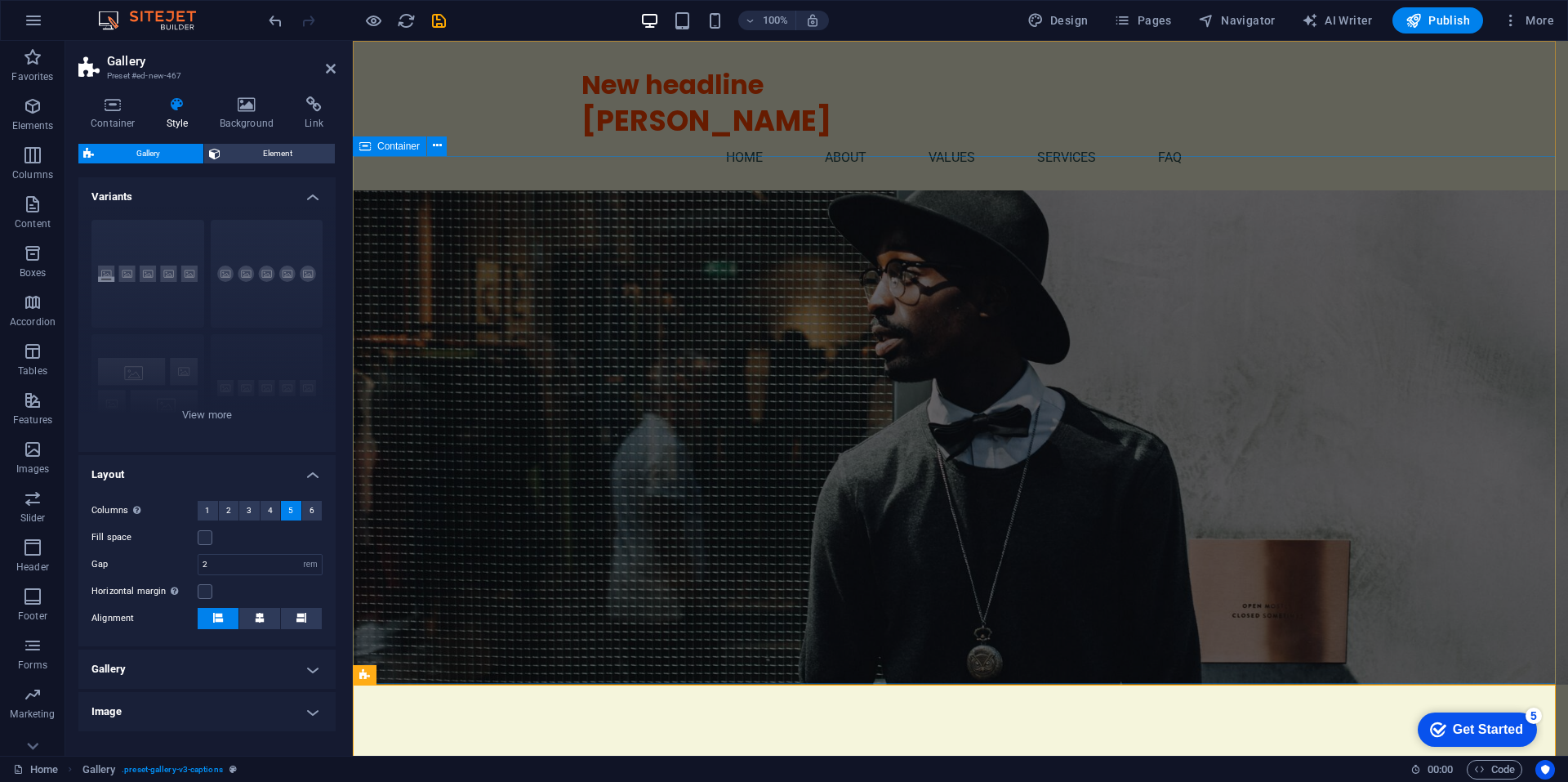
scroll to position [326, 0]
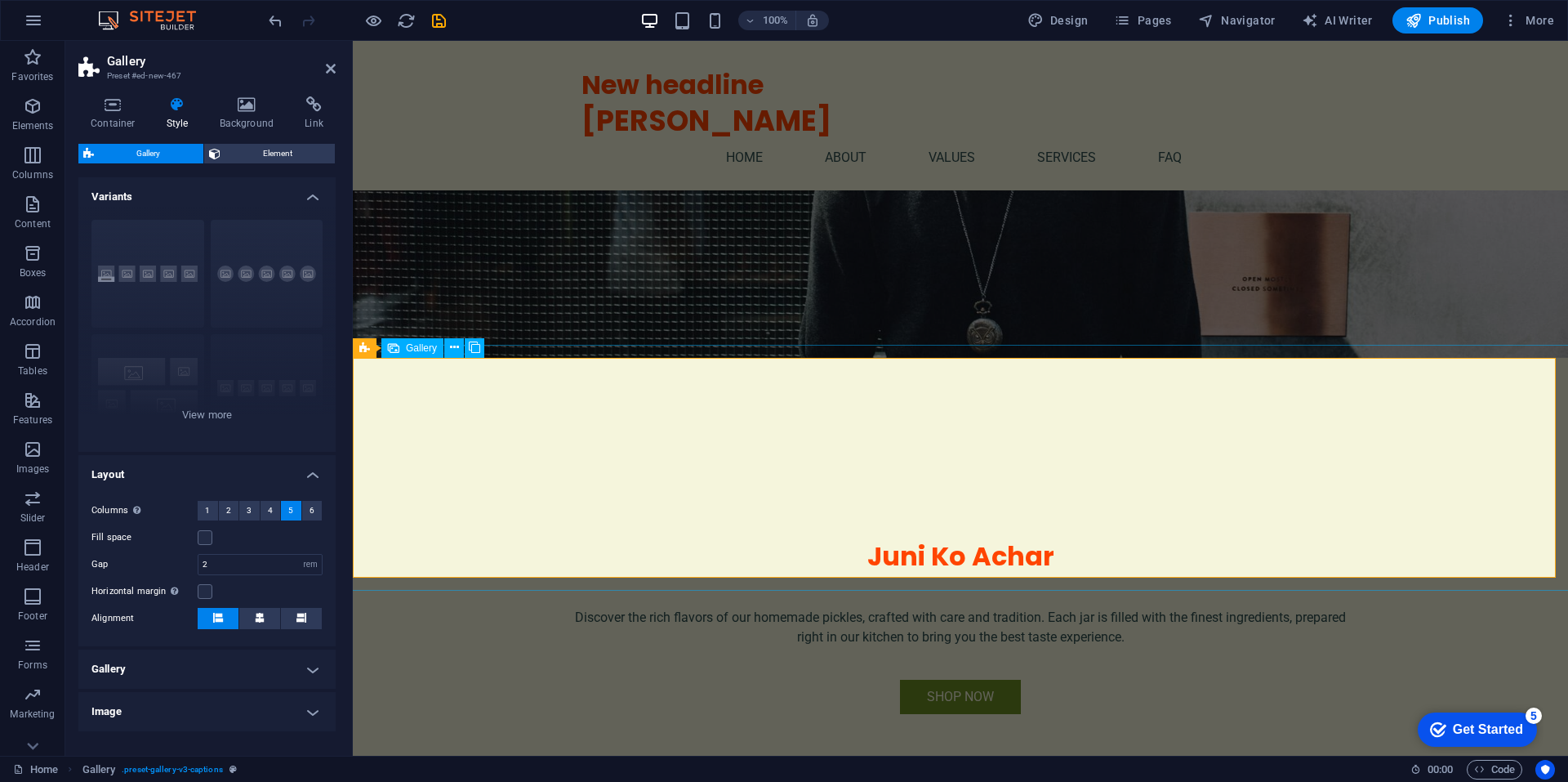
drag, startPoint x: 903, startPoint y: 444, endPoint x: 1378, endPoint y: 463, distance: 475.4
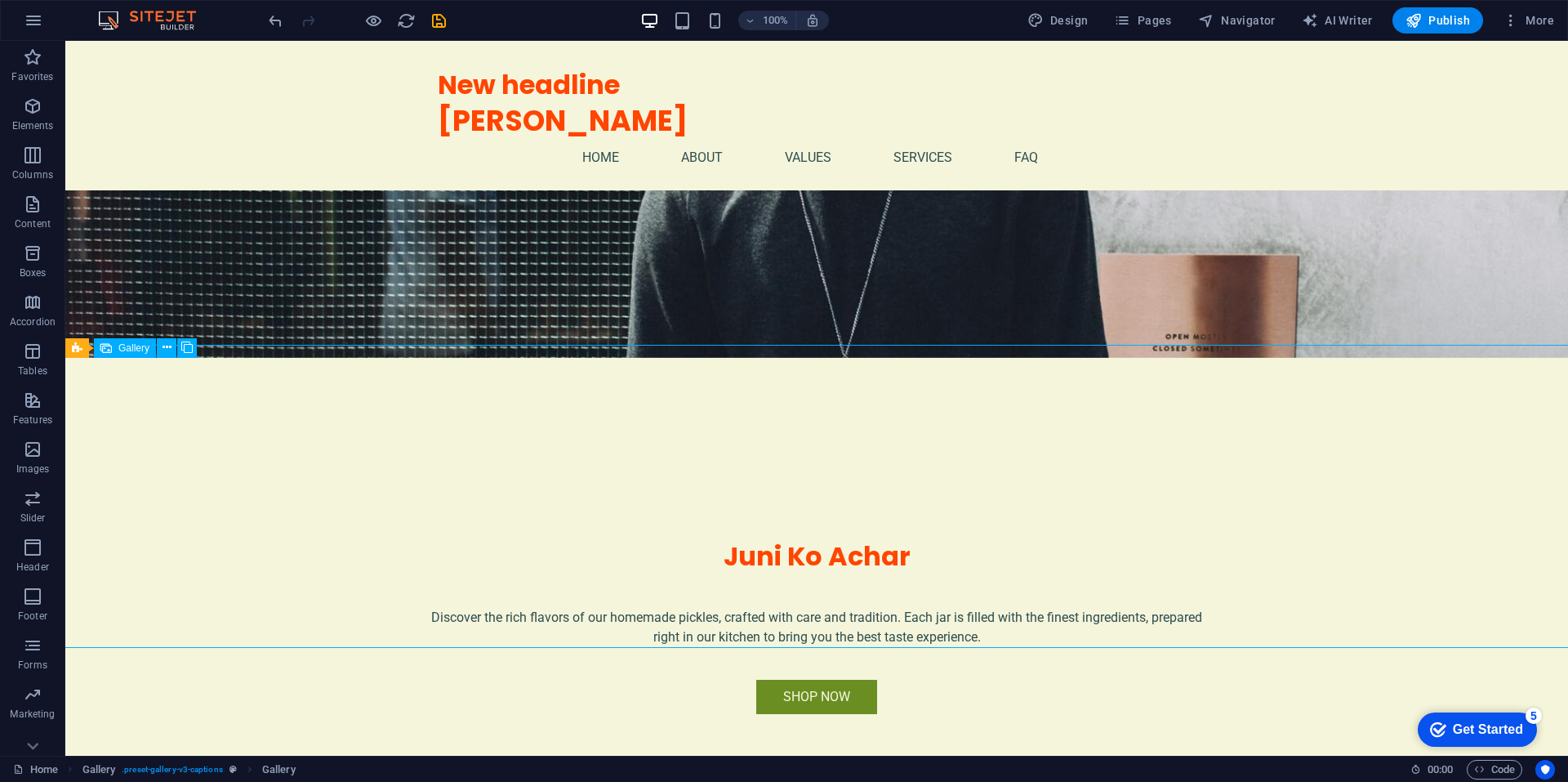
drag, startPoint x: 1260, startPoint y: 474, endPoint x: 1299, endPoint y: 480, distance: 39.5
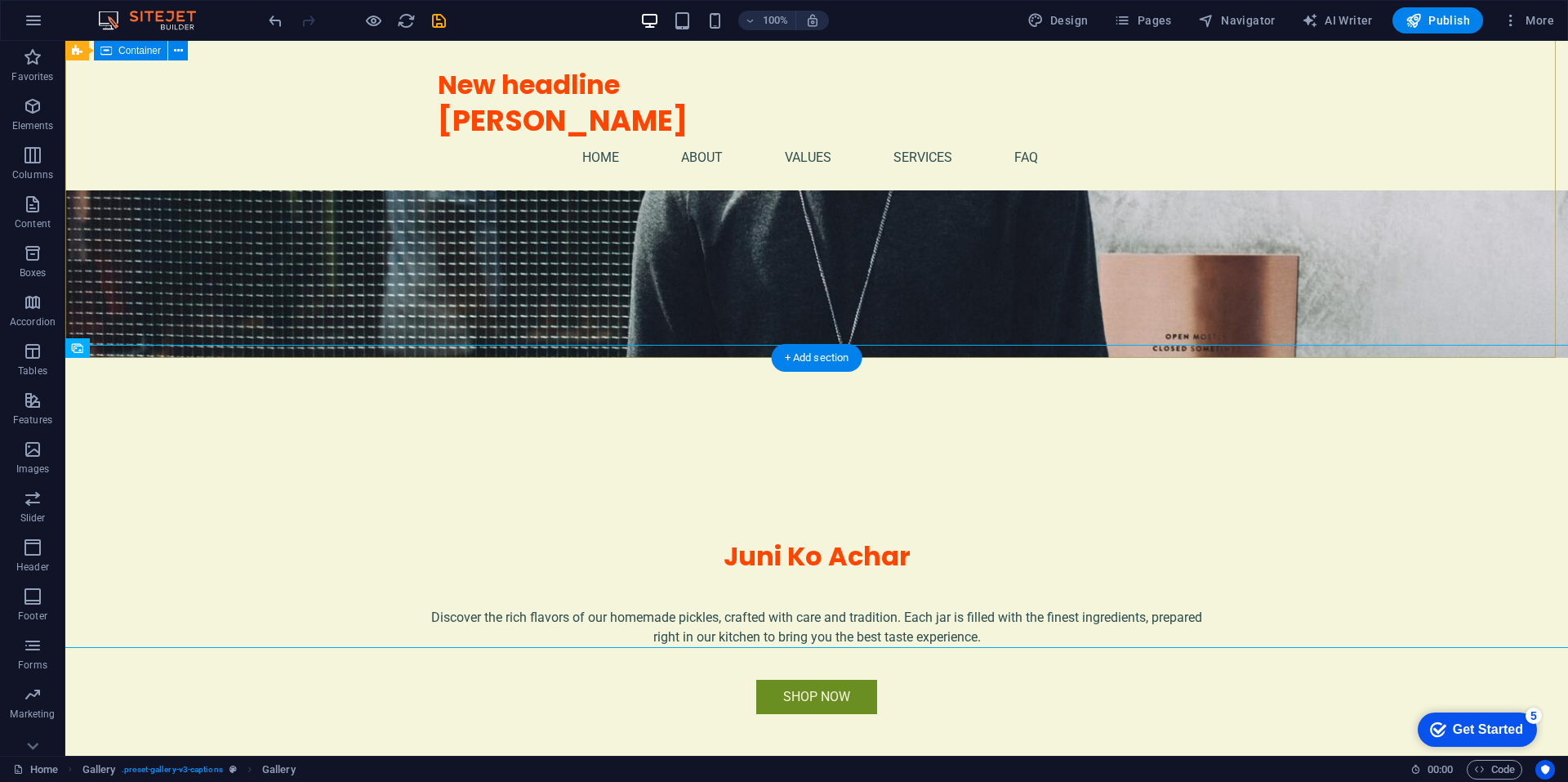
click at [515, 358] on div "Juni Ko Achar Discover the rich flavors of our homemade pickles, crafted with c…" at bounding box center [817, 569] width 1503 height 421
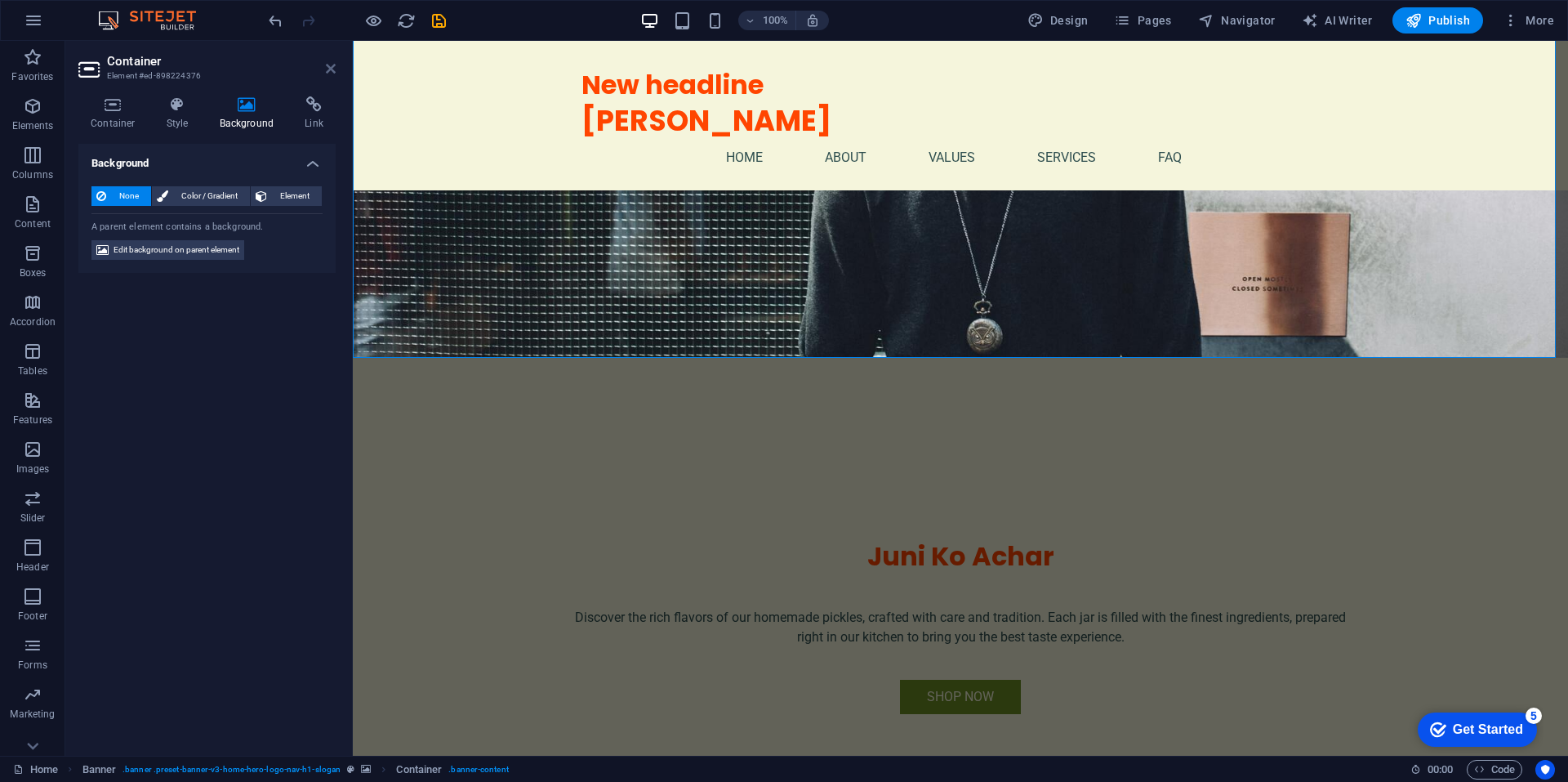
click at [333, 65] on icon at bounding box center [330, 68] width 10 height 13
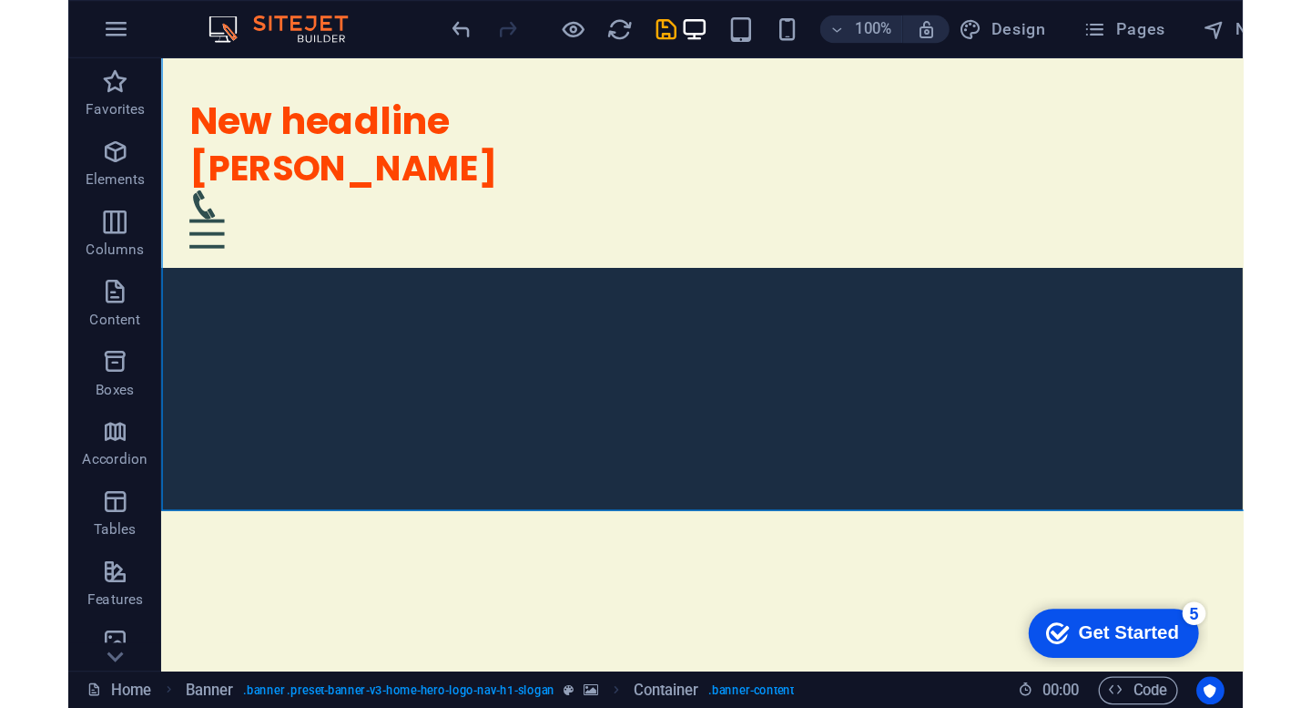
scroll to position [36, 0]
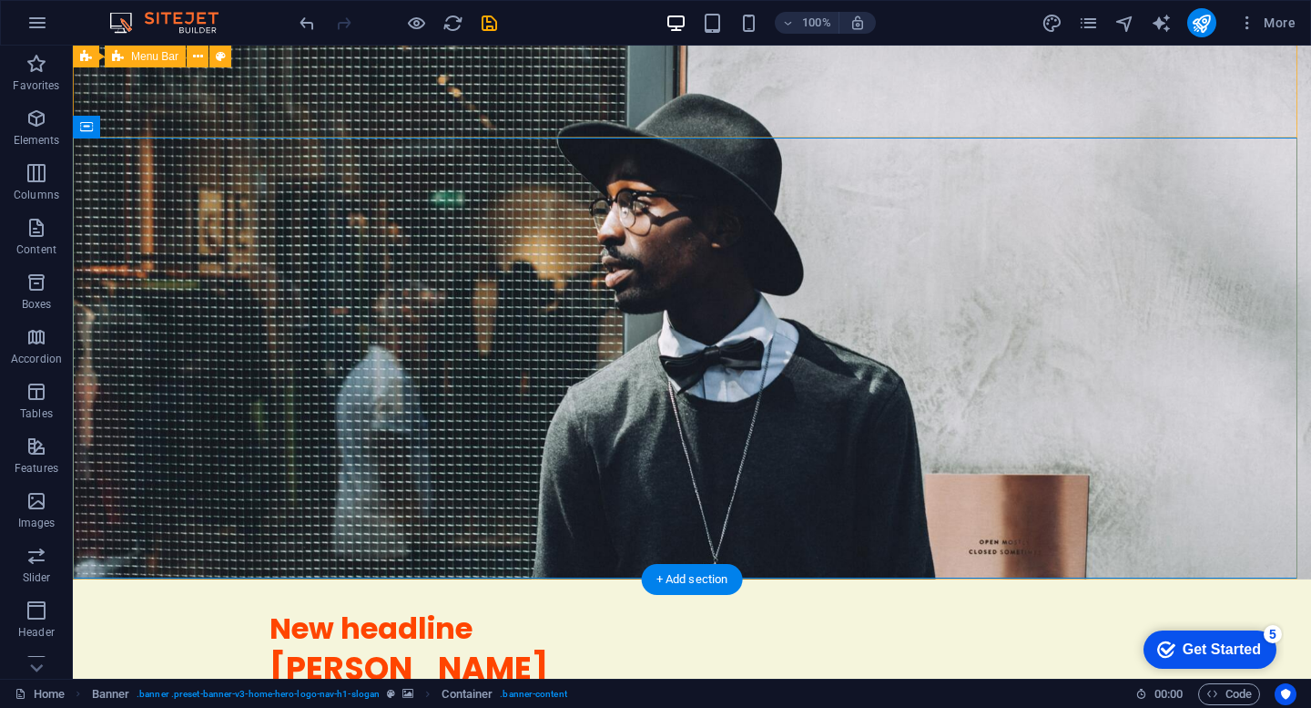
click at [1190, 579] on div "New headline [PERSON_NAME] Home About Values Services FAQ Menu" at bounding box center [692, 662] width 1239 height 167
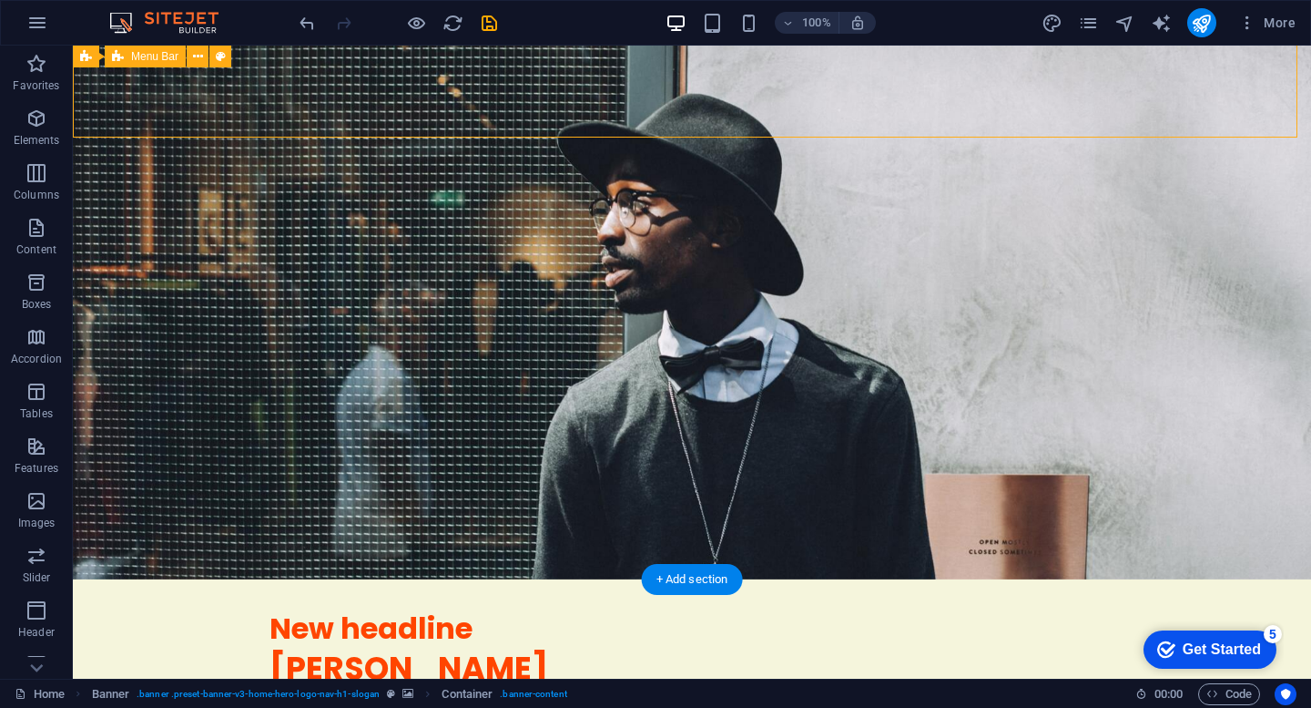
click at [1190, 579] on div "New headline [PERSON_NAME] Home About Values Services FAQ Menu" at bounding box center [692, 662] width 1239 height 167
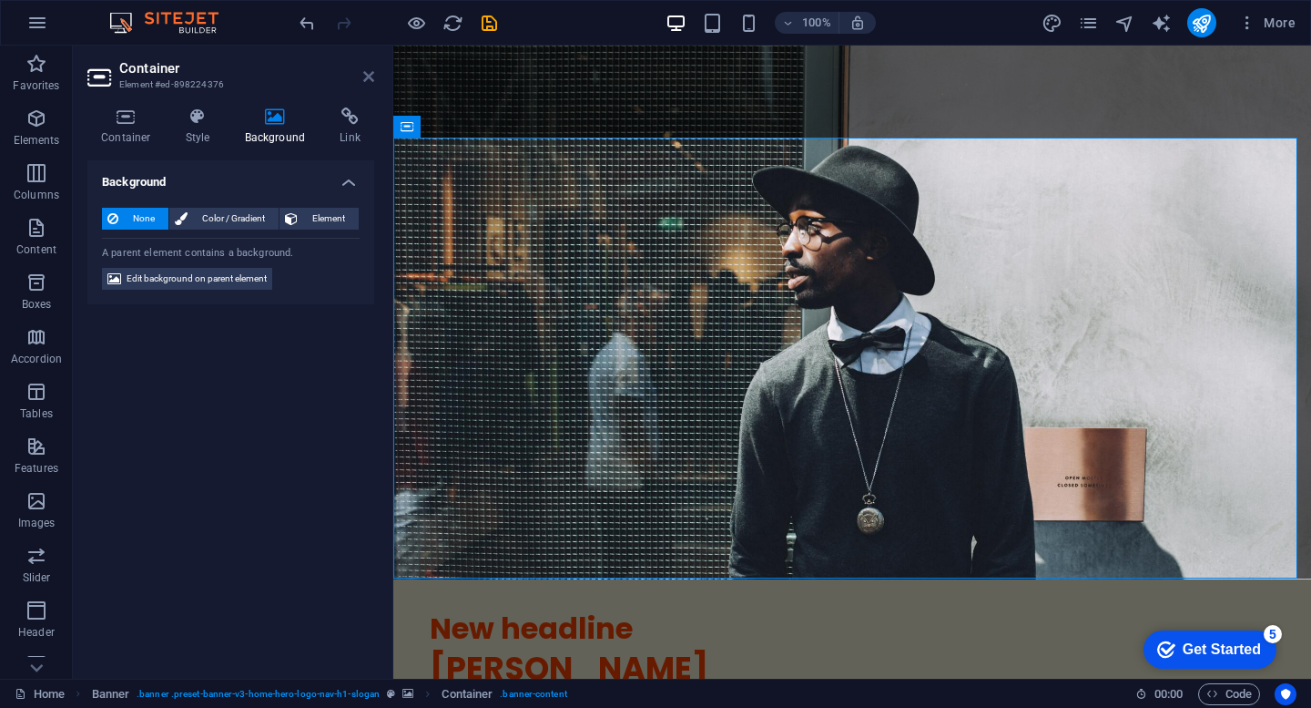
click at [367, 72] on icon at bounding box center [368, 76] width 11 height 15
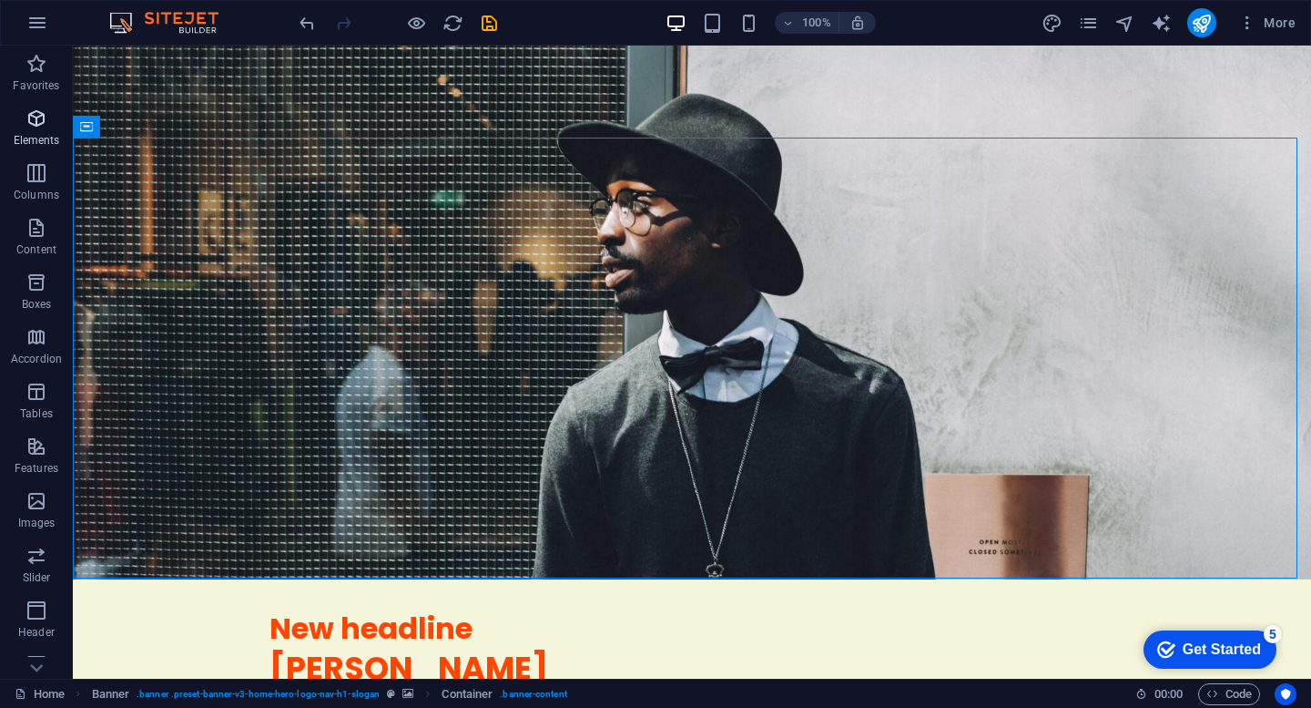
click at [41, 127] on icon "button" at bounding box center [36, 118] width 22 height 22
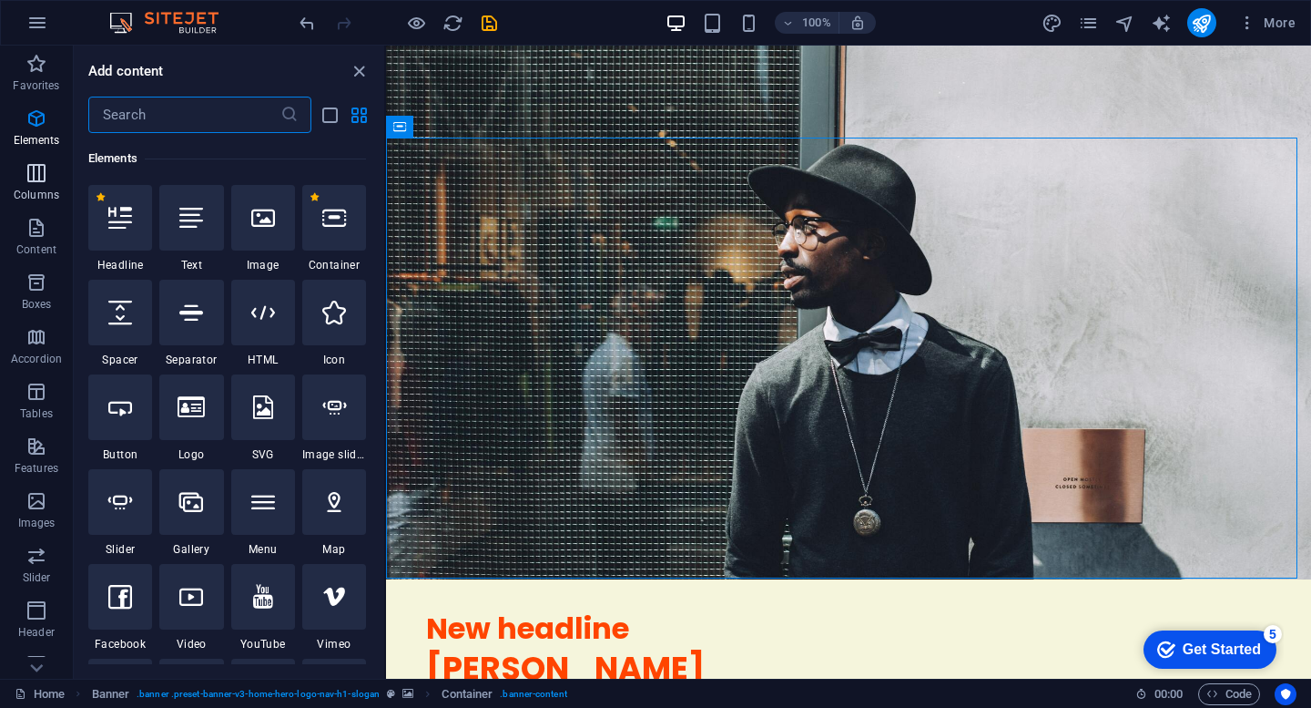
scroll to position [194, 0]
click at [257, 224] on icon at bounding box center [263, 218] width 24 height 24
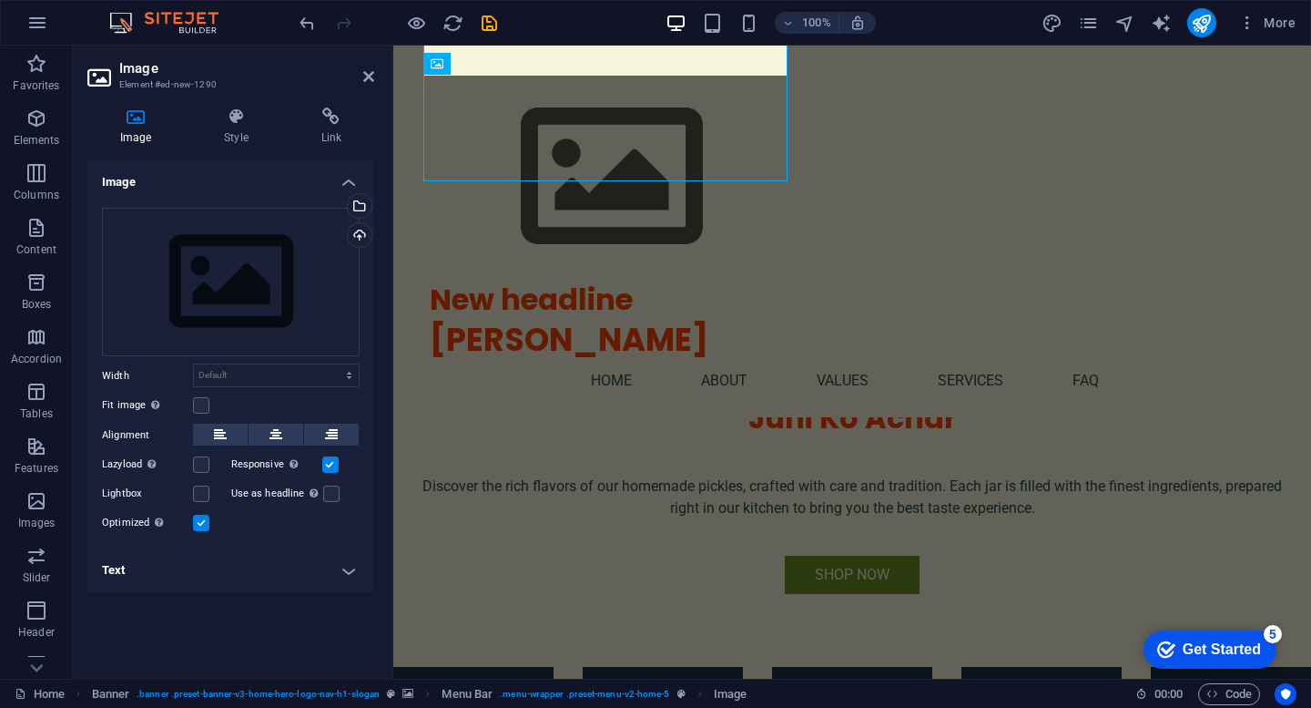
scroll to position [911, 0]
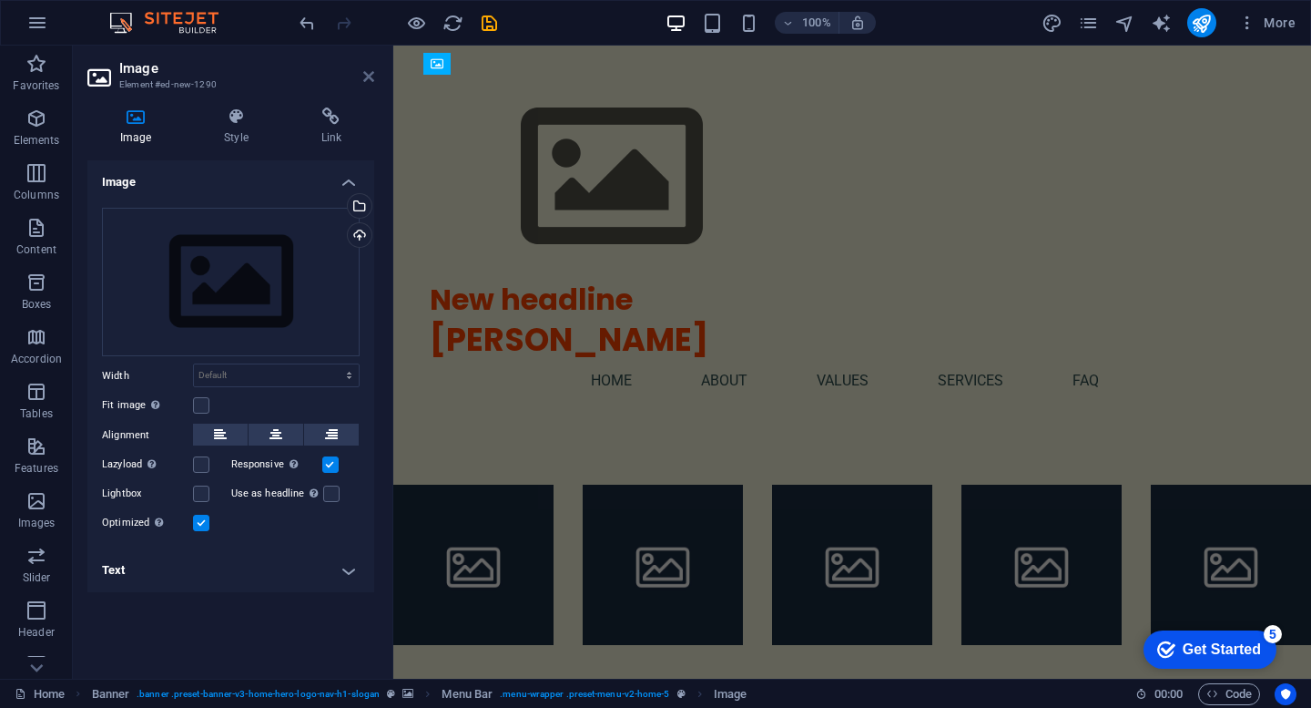
click at [365, 83] on icon at bounding box center [368, 76] width 11 height 15
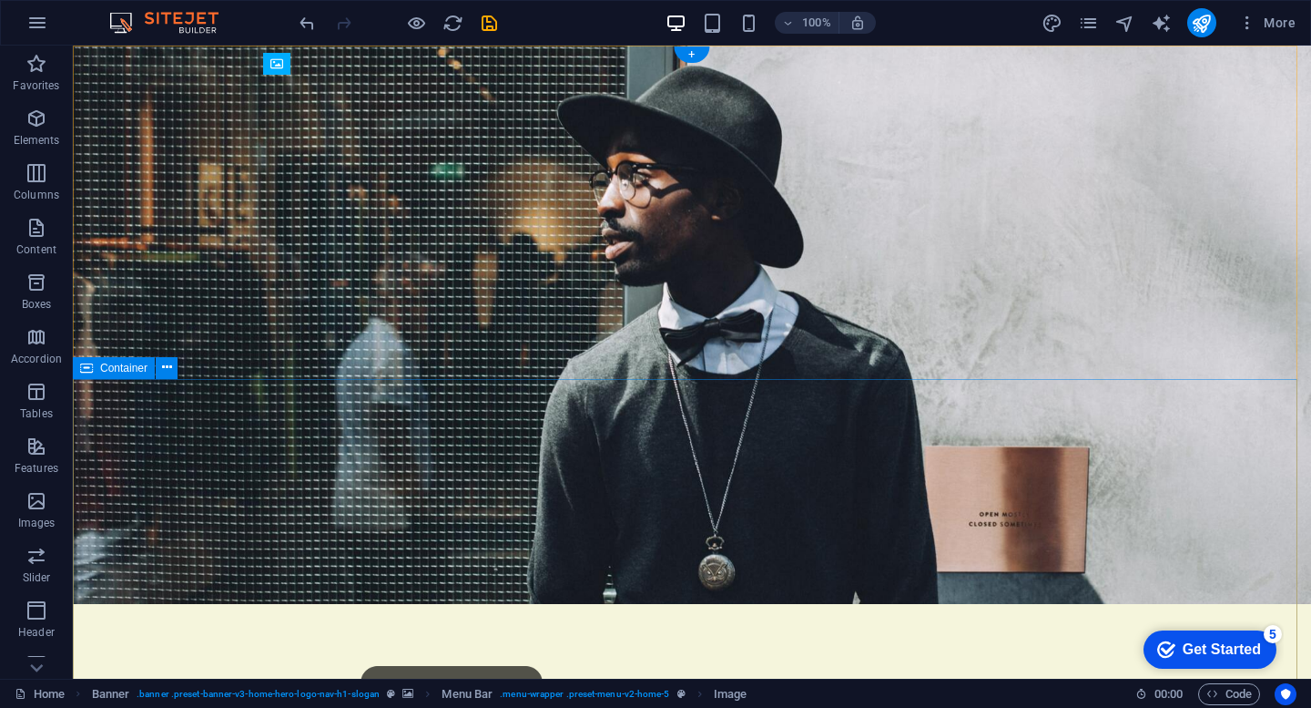
scroll to position [0, 0]
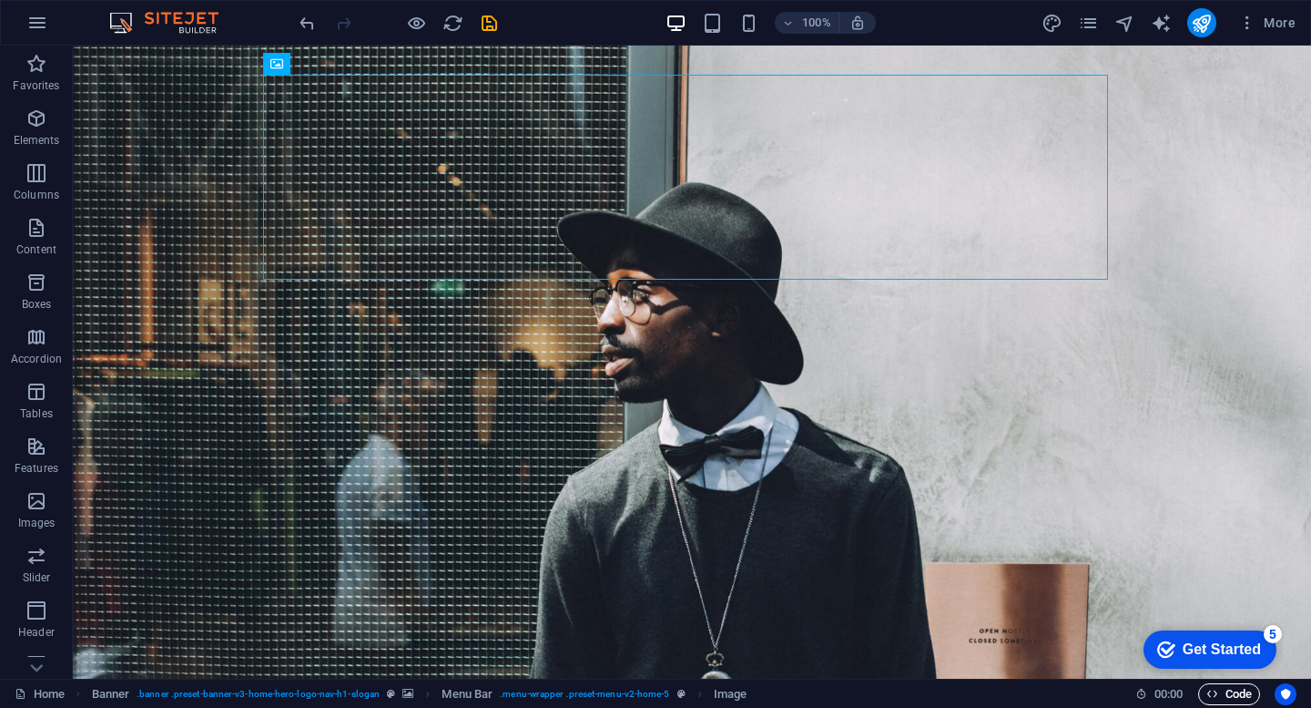
click at [1220, 683] on span "Code" at bounding box center [1230, 694] width 46 height 22
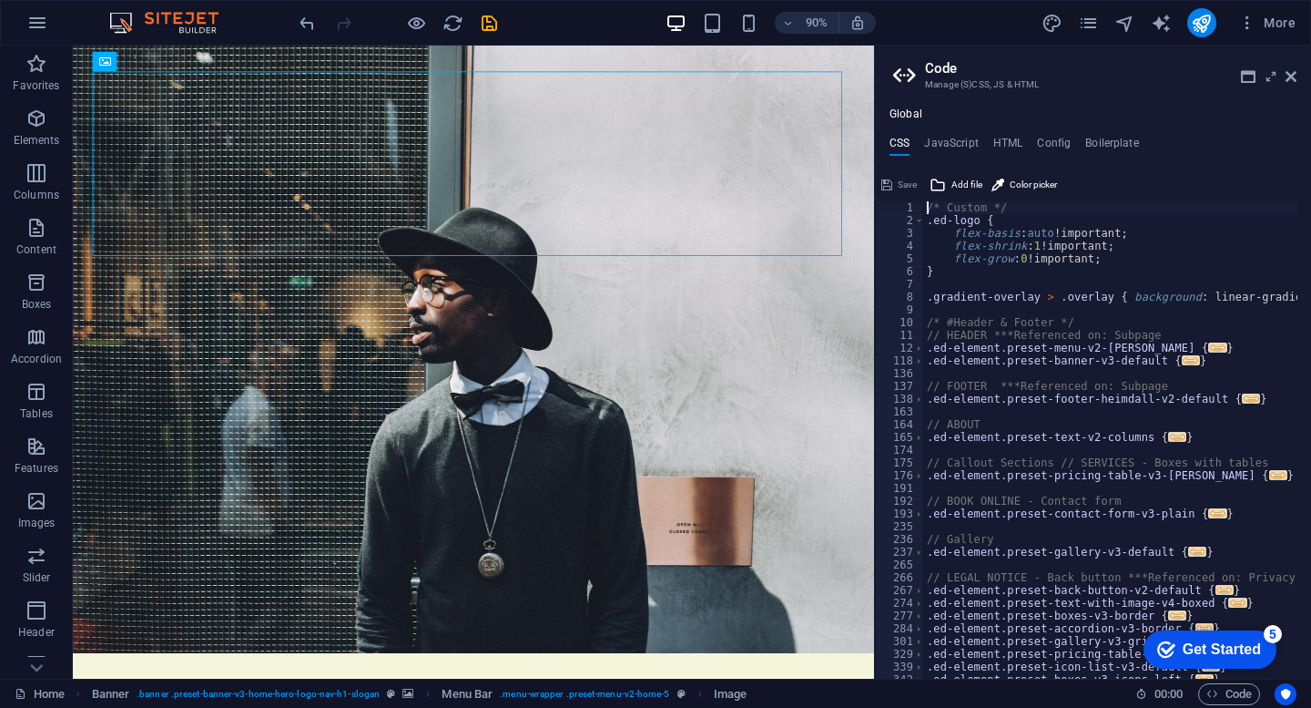
click at [1234, 654] on div "Get Started" at bounding box center [1222, 649] width 78 height 16
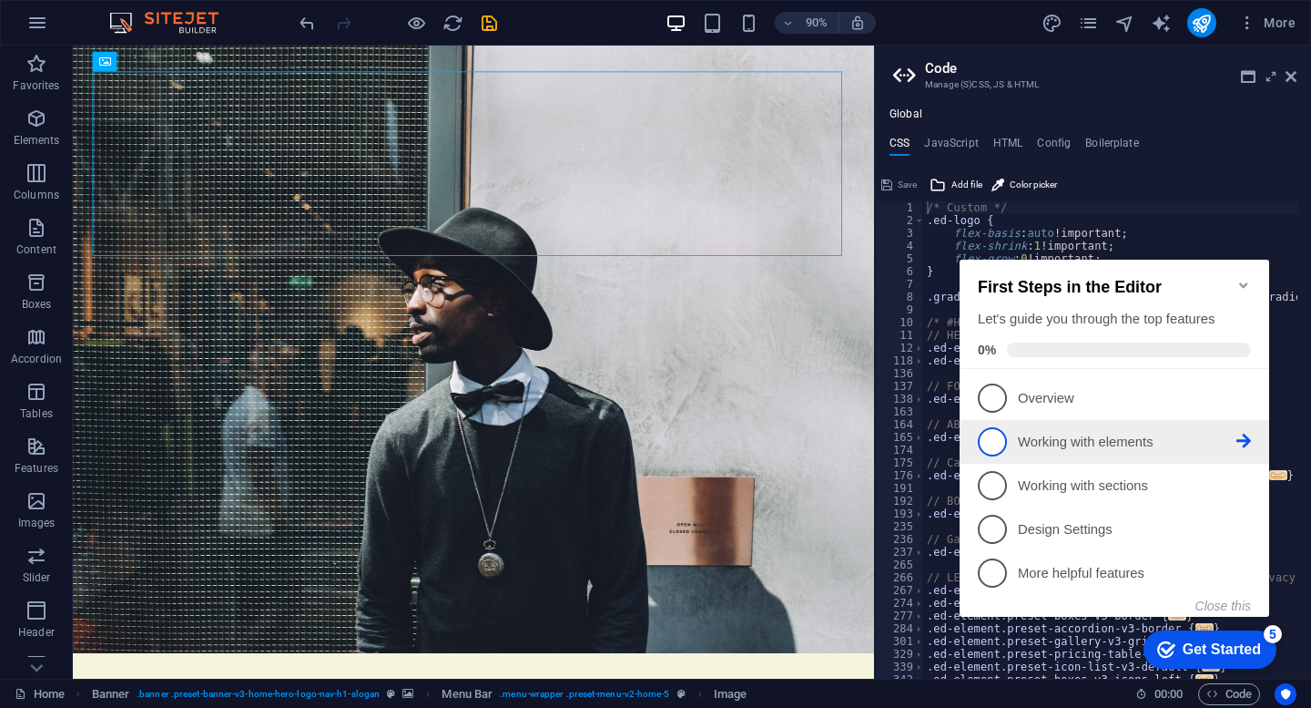
click at [986, 450] on span "2" at bounding box center [992, 441] width 29 height 29
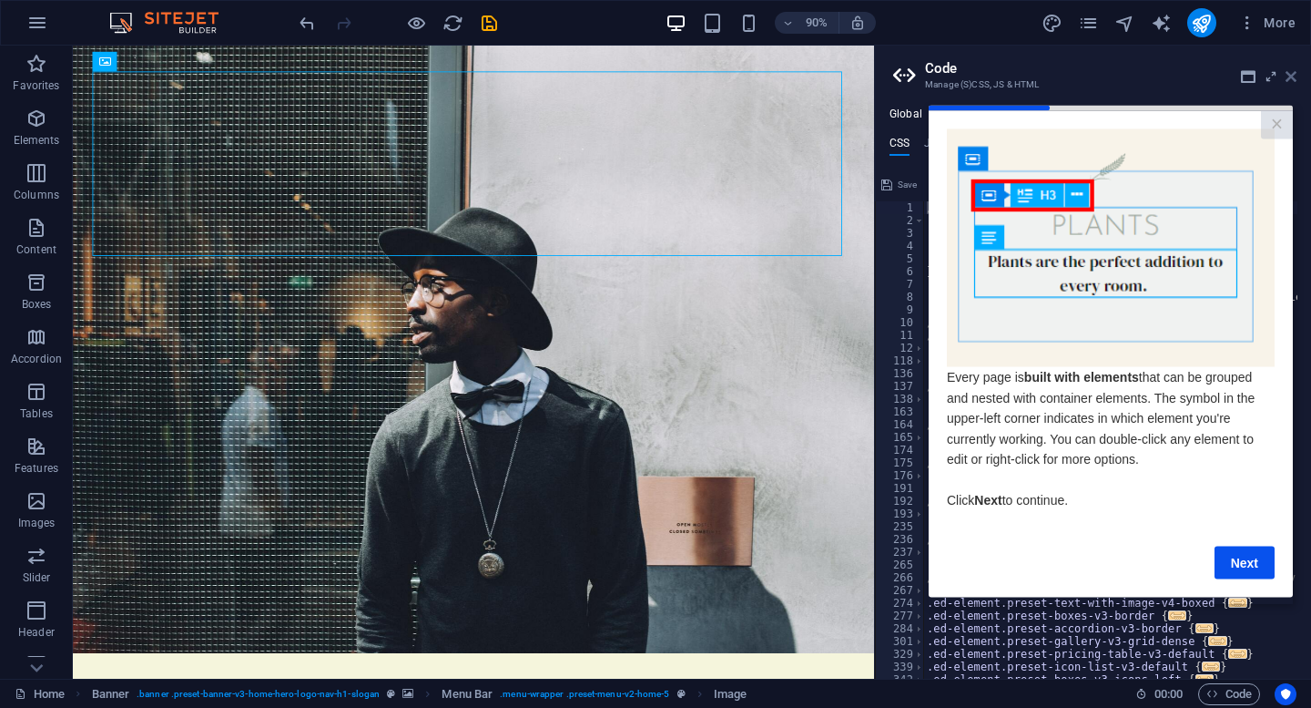
click at [1292, 74] on icon at bounding box center [1291, 76] width 11 height 15
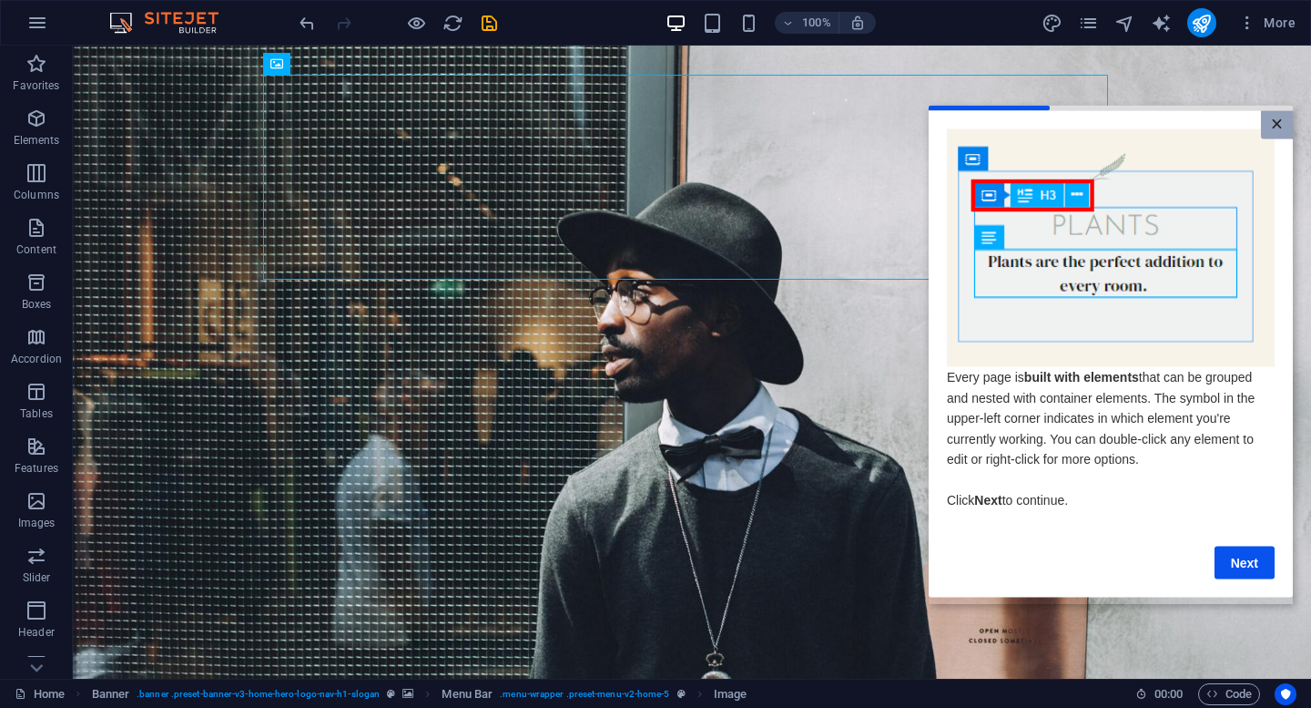
click at [1279, 127] on link "×" at bounding box center [1277, 124] width 32 height 28
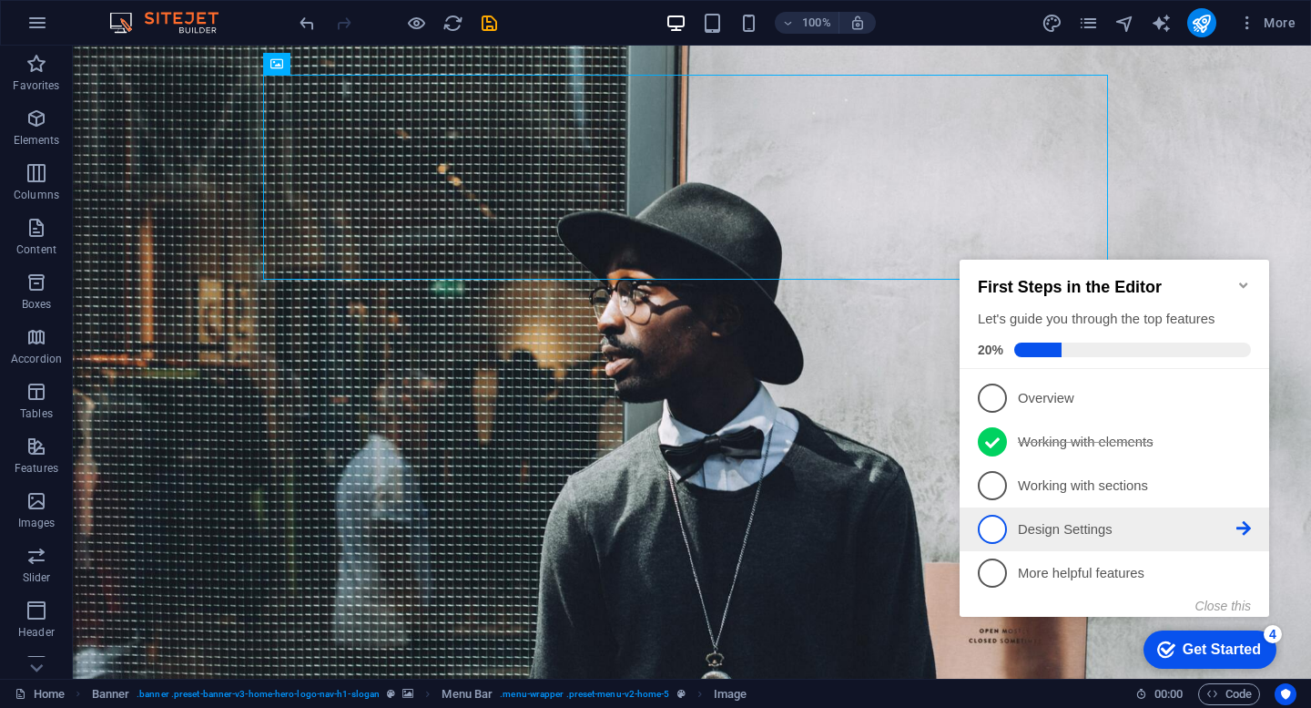
click at [1004, 533] on span "4" at bounding box center [992, 529] width 29 height 29
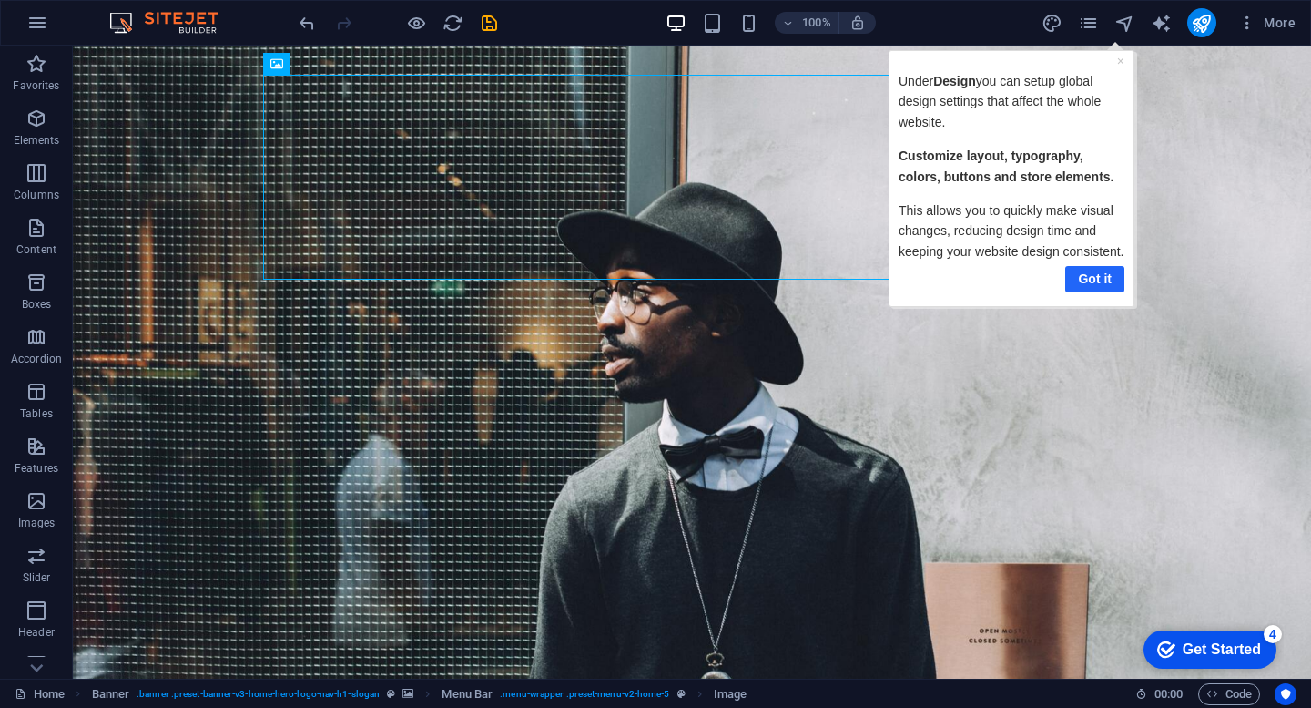
click at [1094, 268] on link "Got it" at bounding box center [1094, 278] width 59 height 26
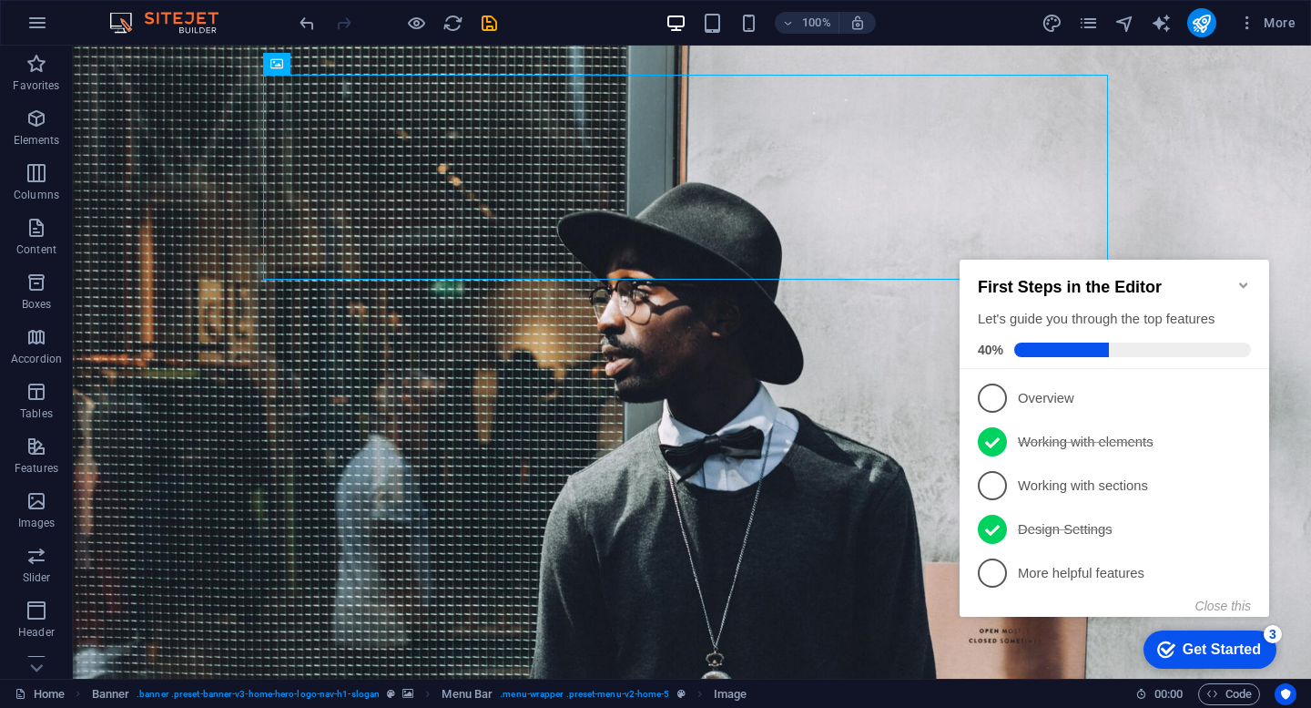
click at [994, 397] on span "1" at bounding box center [992, 397] width 29 height 29
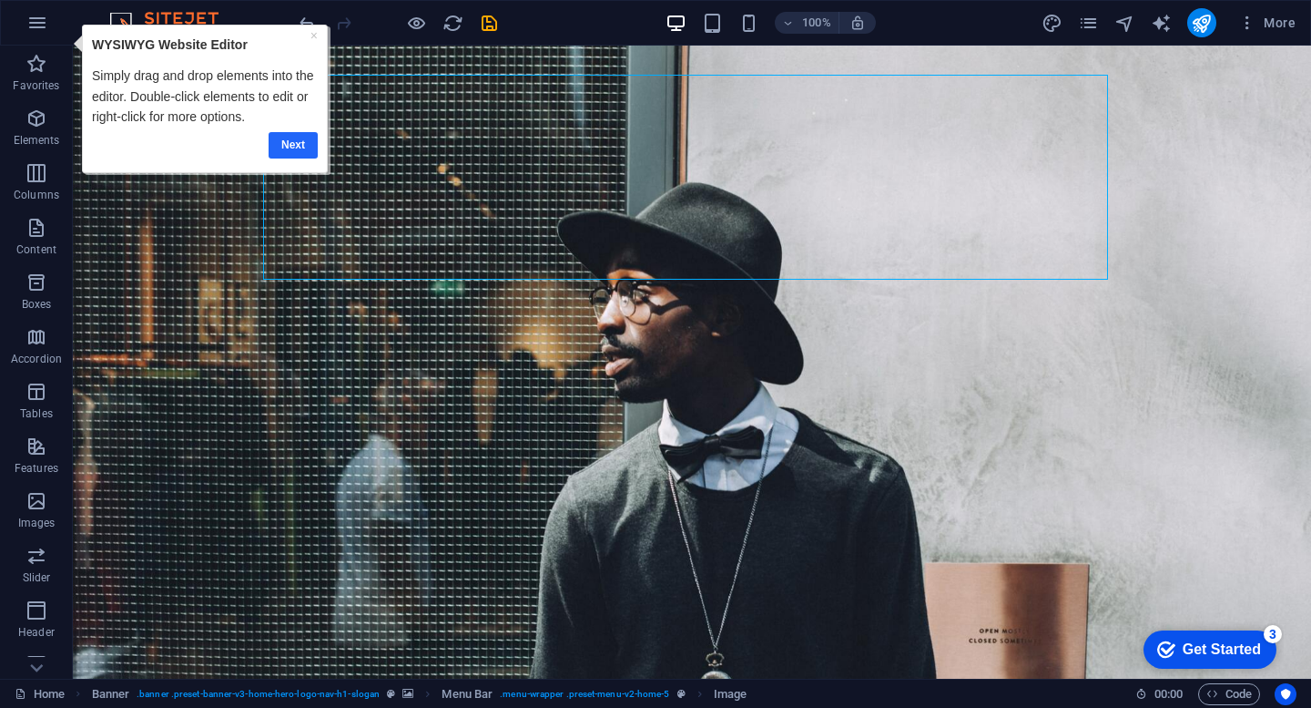
click at [298, 146] on link "Next" at bounding box center [293, 145] width 49 height 26
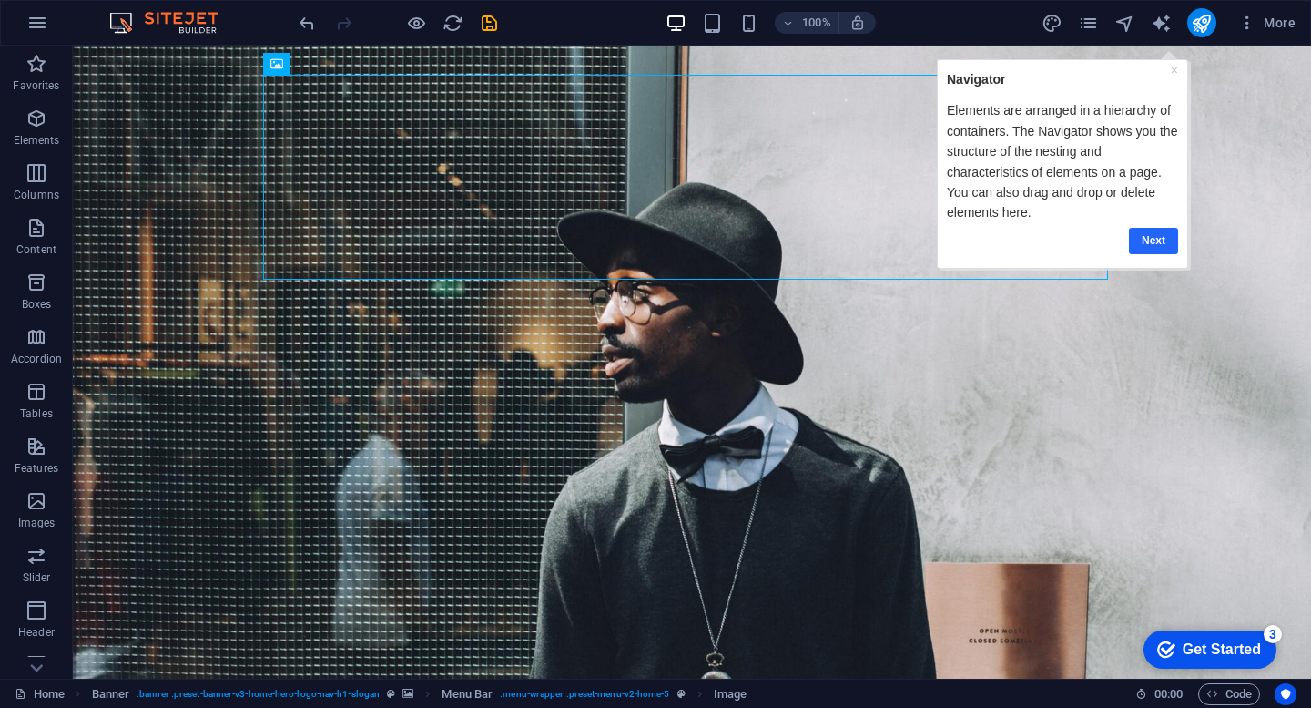
click at [1156, 247] on link "Next" at bounding box center [1152, 240] width 49 height 26
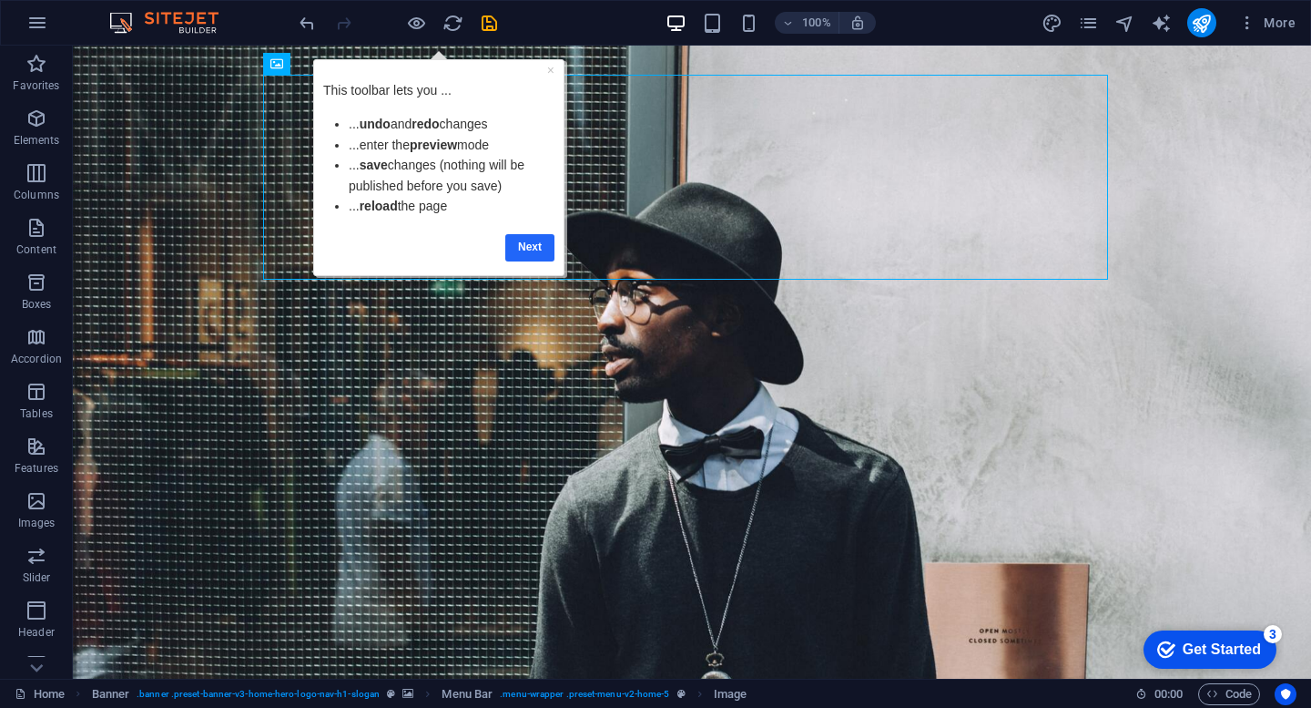
click at [546, 255] on link "Next" at bounding box center [529, 247] width 49 height 26
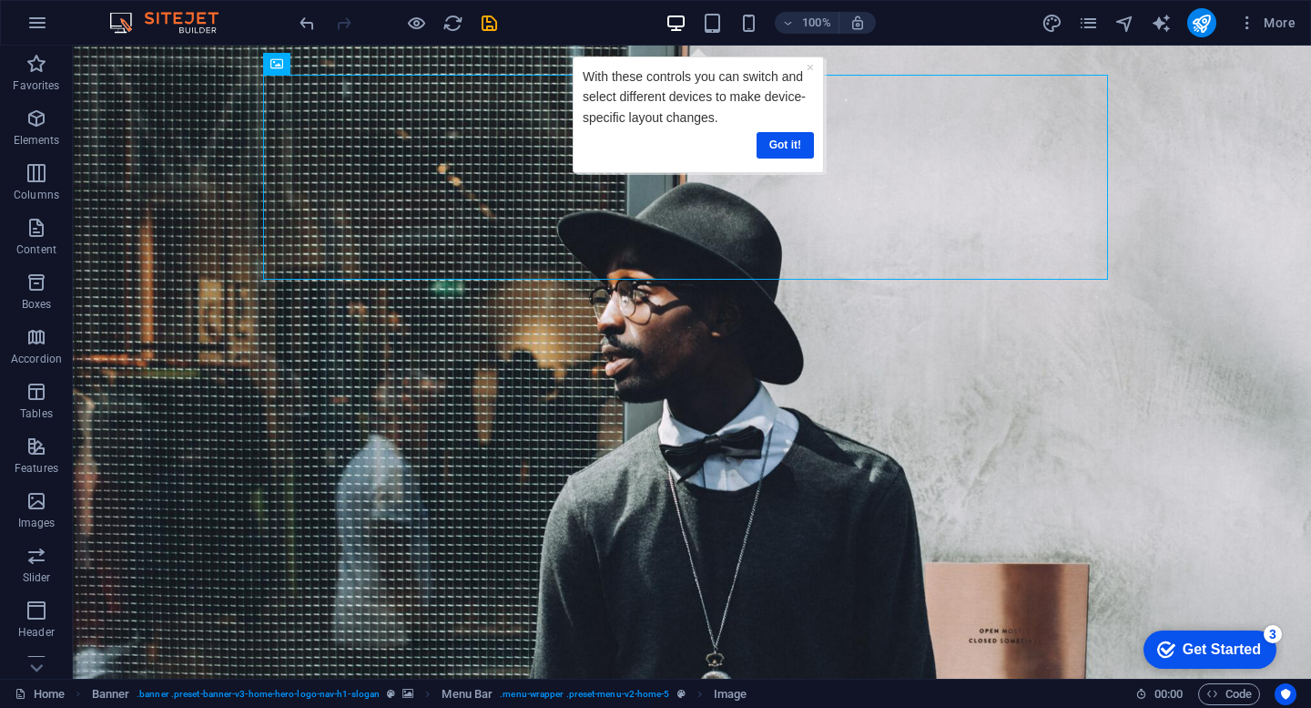
click at [1188, 657] on div "Get Started" at bounding box center [1222, 649] width 78 height 16
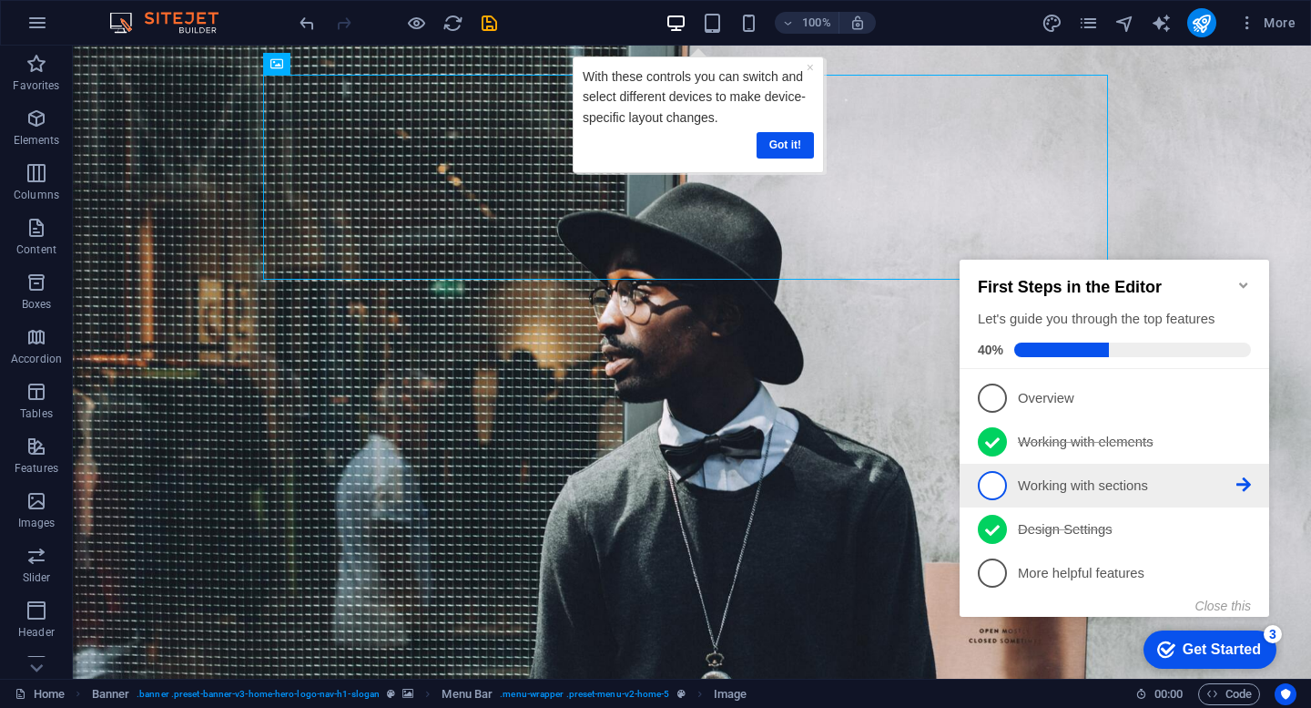
click at [1021, 495] on link "3 Working with sections - incomplete" at bounding box center [1114, 485] width 273 height 29
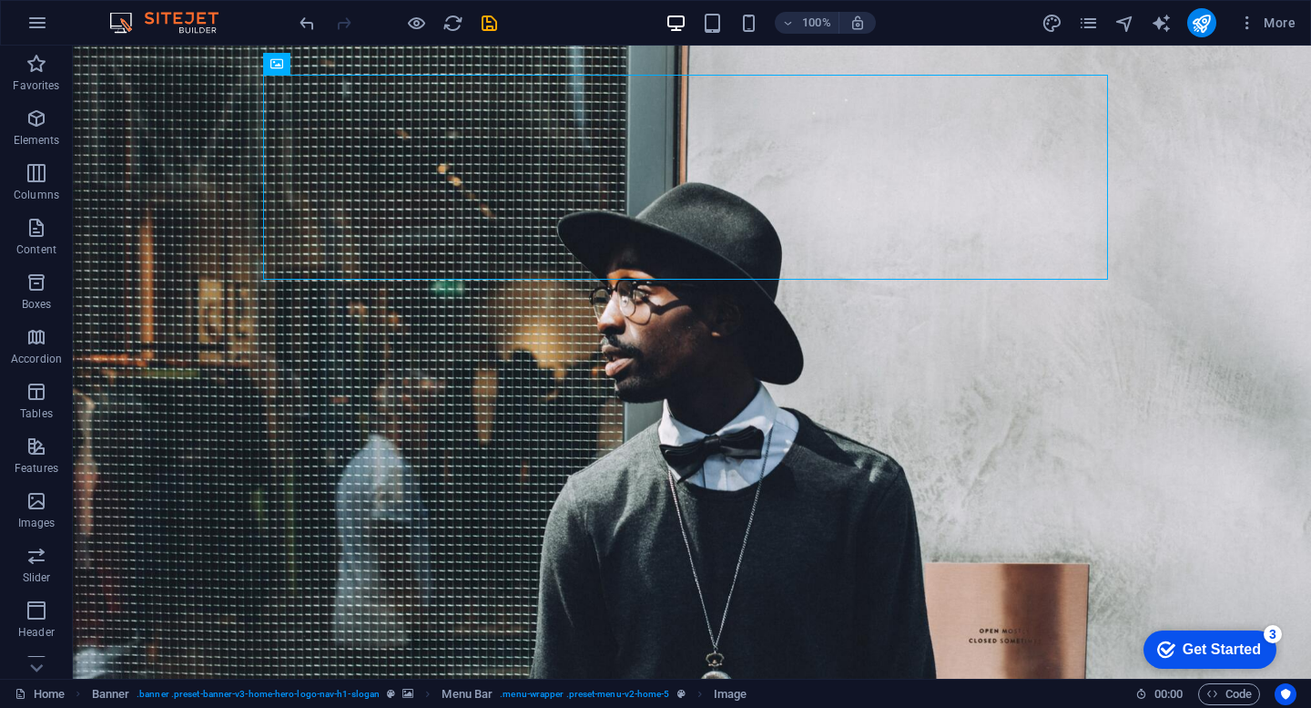
drag, startPoint x: 1392, startPoint y: 1037, endPoint x: 1392, endPoint y: 1020, distance: 17.3
click at [1216, 649] on div "Get Started" at bounding box center [1222, 649] width 78 height 16
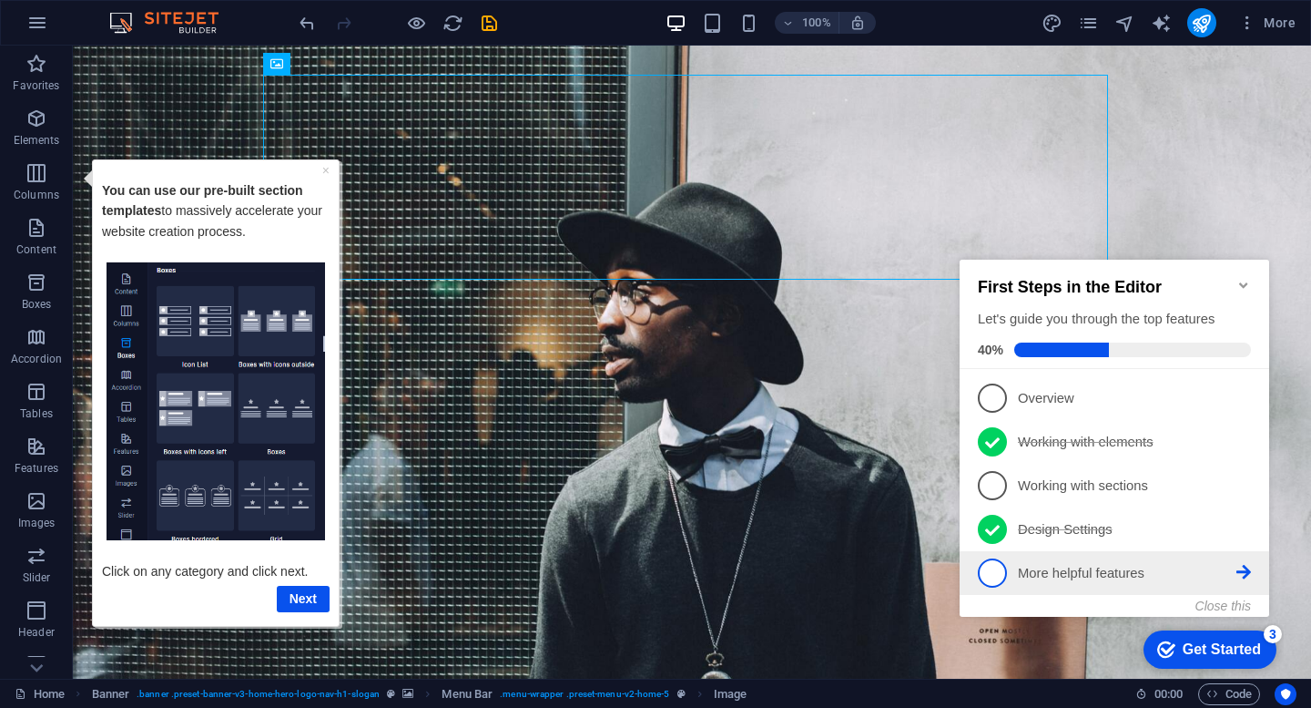
click at [1059, 551] on li "5 More helpful features - incomplete" at bounding box center [1115, 573] width 310 height 44
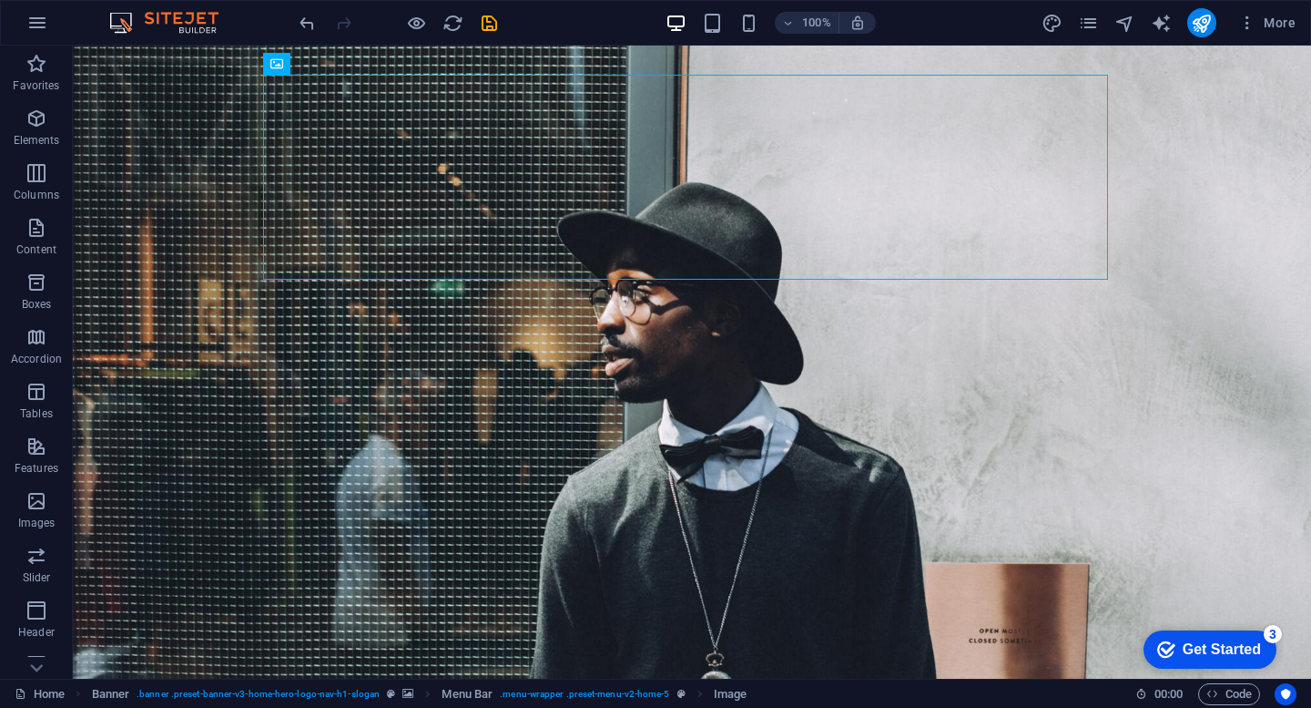
click div "checkmark Get Started 3 First Steps in the Editor Let's guide you through the t…"
click at [1183, 641] on div "Get Started" at bounding box center [1222, 649] width 78 height 16
